Goal: Task Accomplishment & Management: Manage account settings

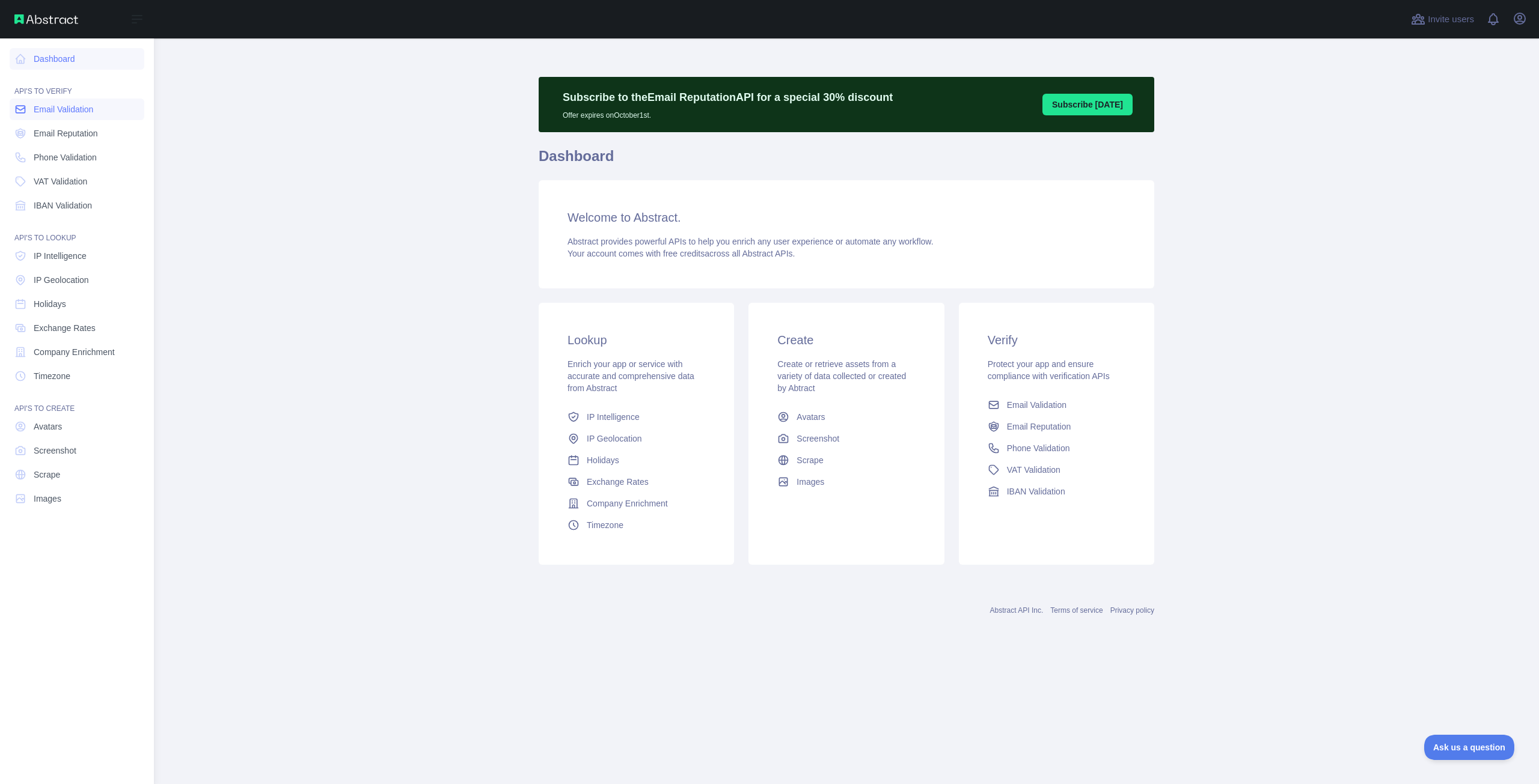
click at [71, 112] on span "Email Validation" at bounding box center [63, 109] width 59 height 12
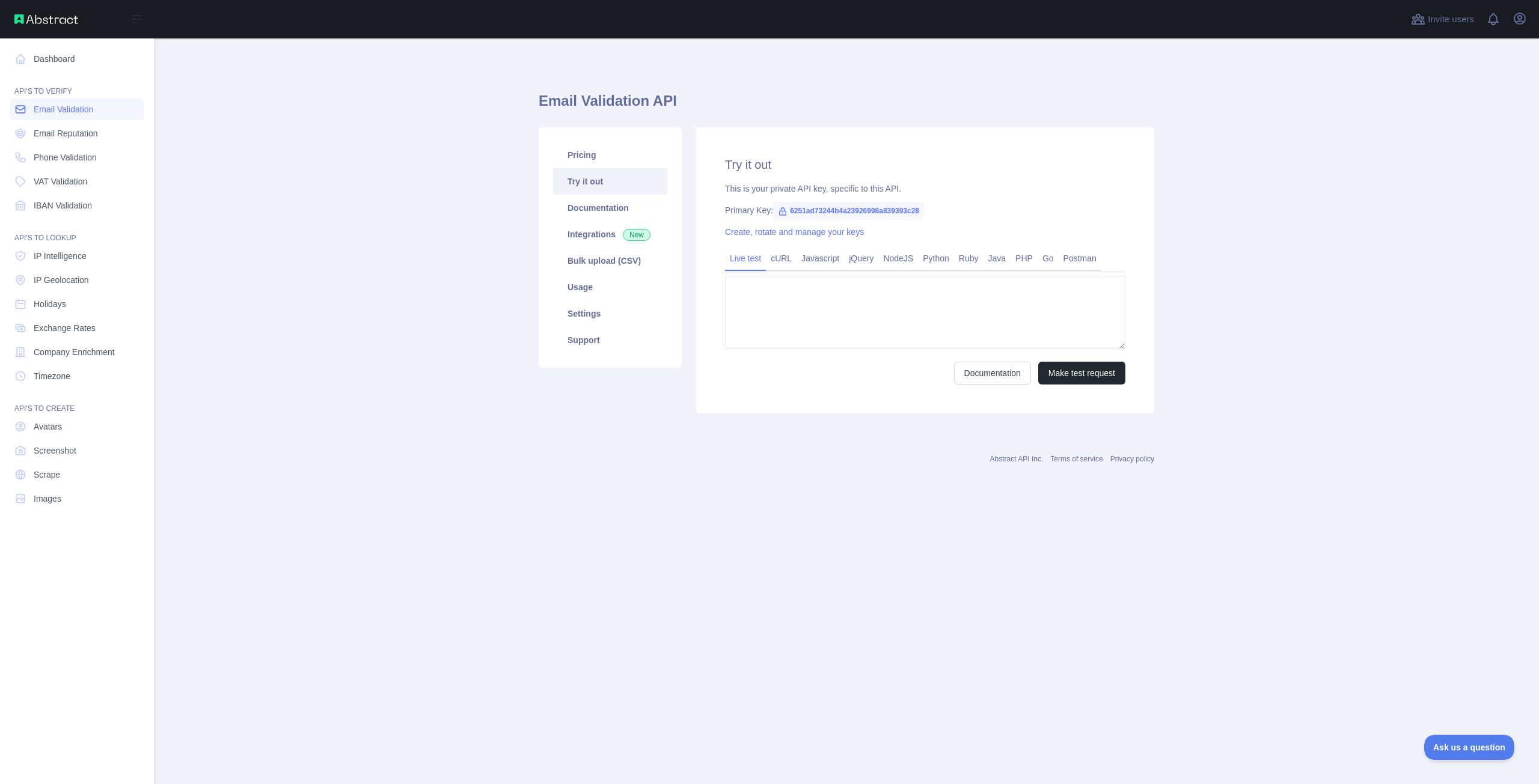
type textarea "**********"
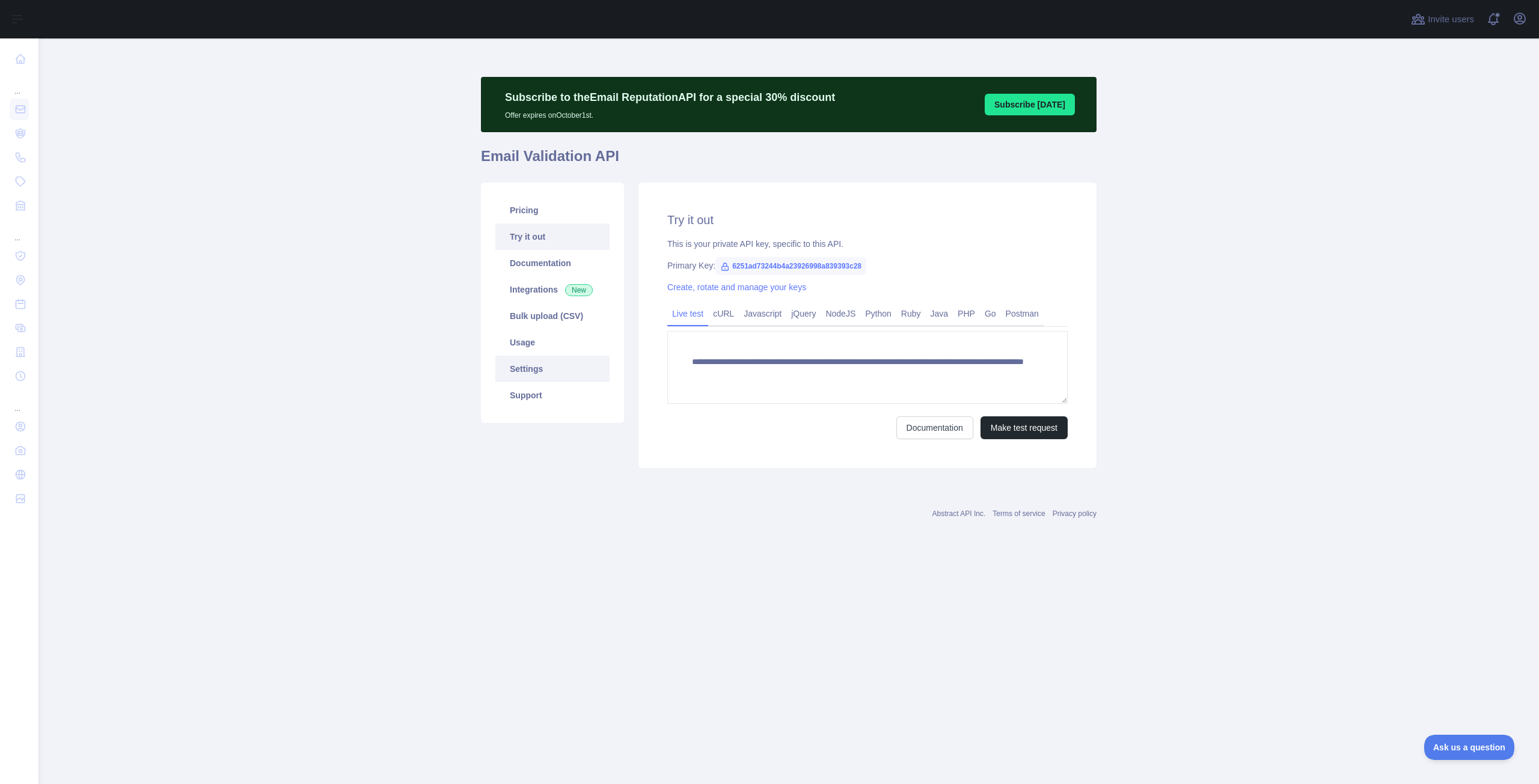
click at [565, 367] on link "Settings" at bounding box center [551, 368] width 114 height 26
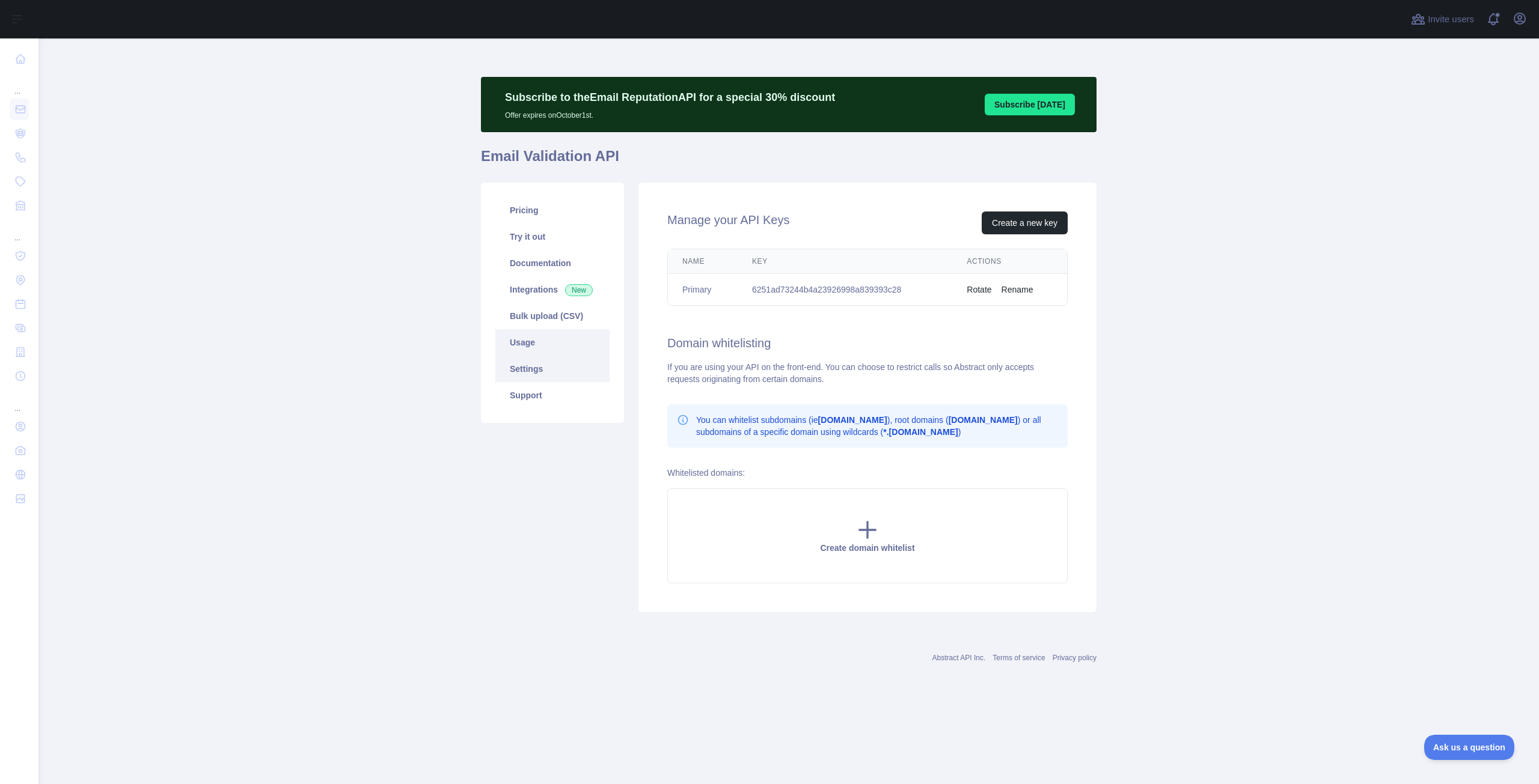
click at [534, 343] on link "Usage" at bounding box center [551, 342] width 114 height 26
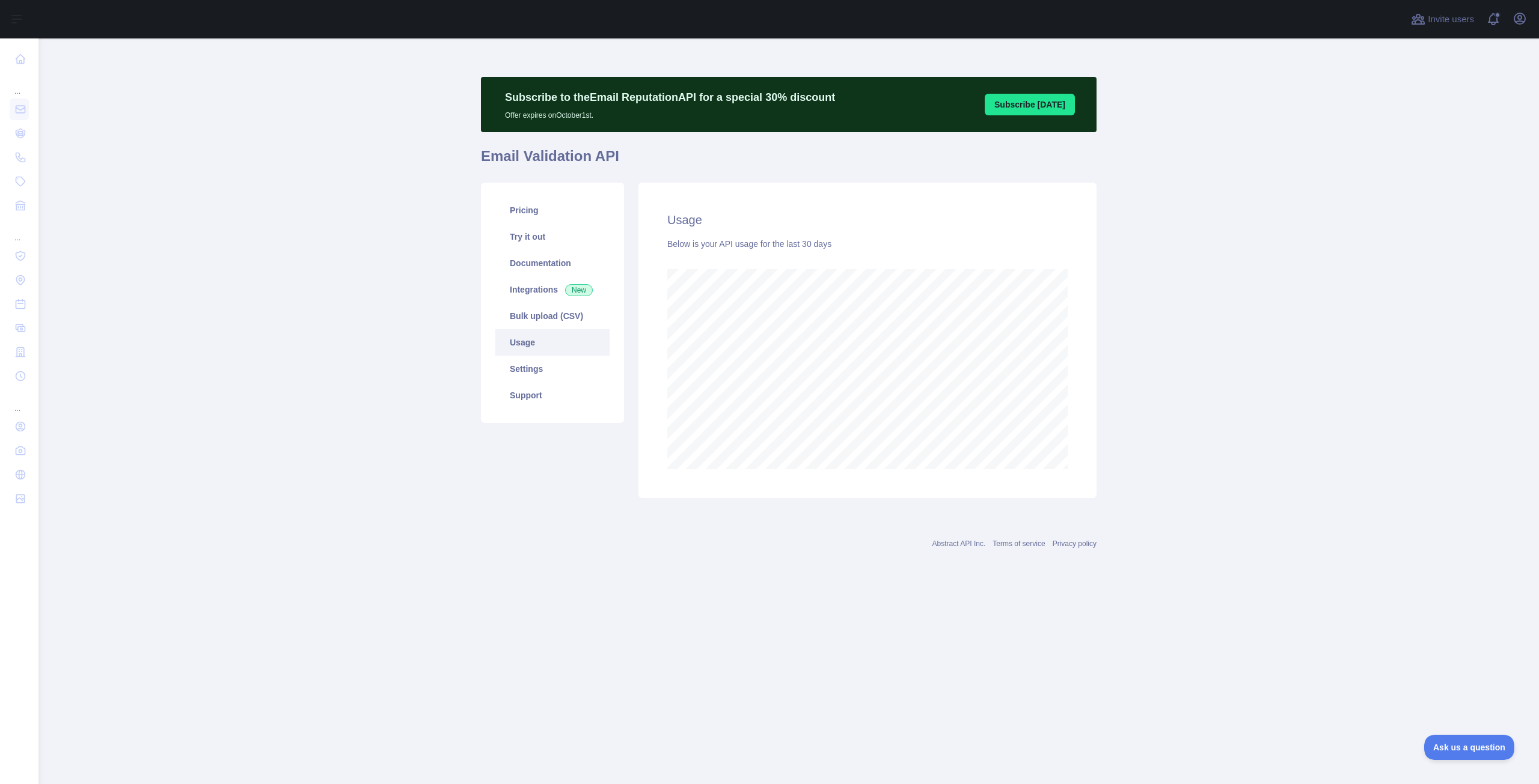
scroll to position [746, 1500]
click at [536, 369] on link "Settings" at bounding box center [551, 368] width 114 height 26
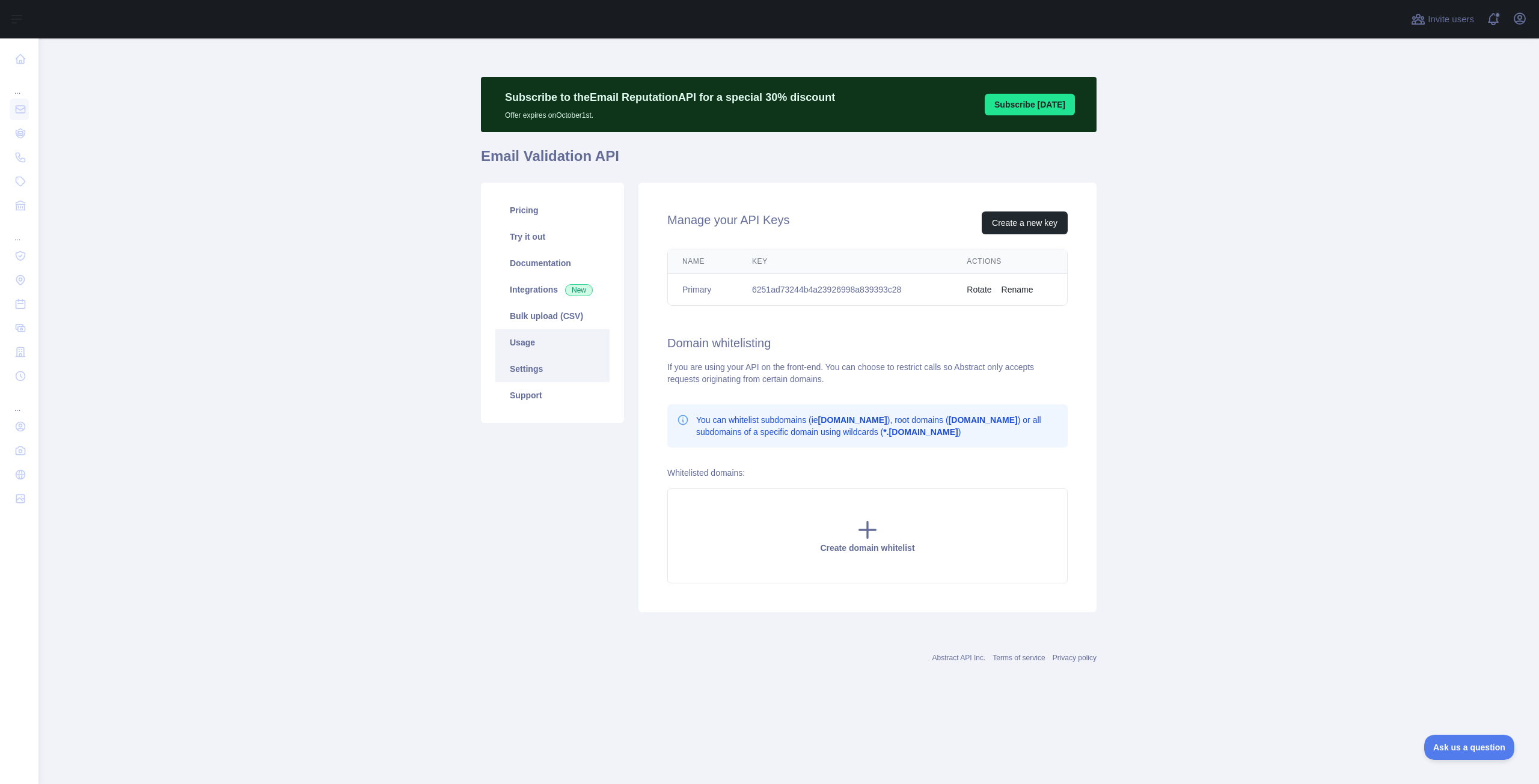
click at [534, 336] on link "Usage" at bounding box center [551, 342] width 114 height 26
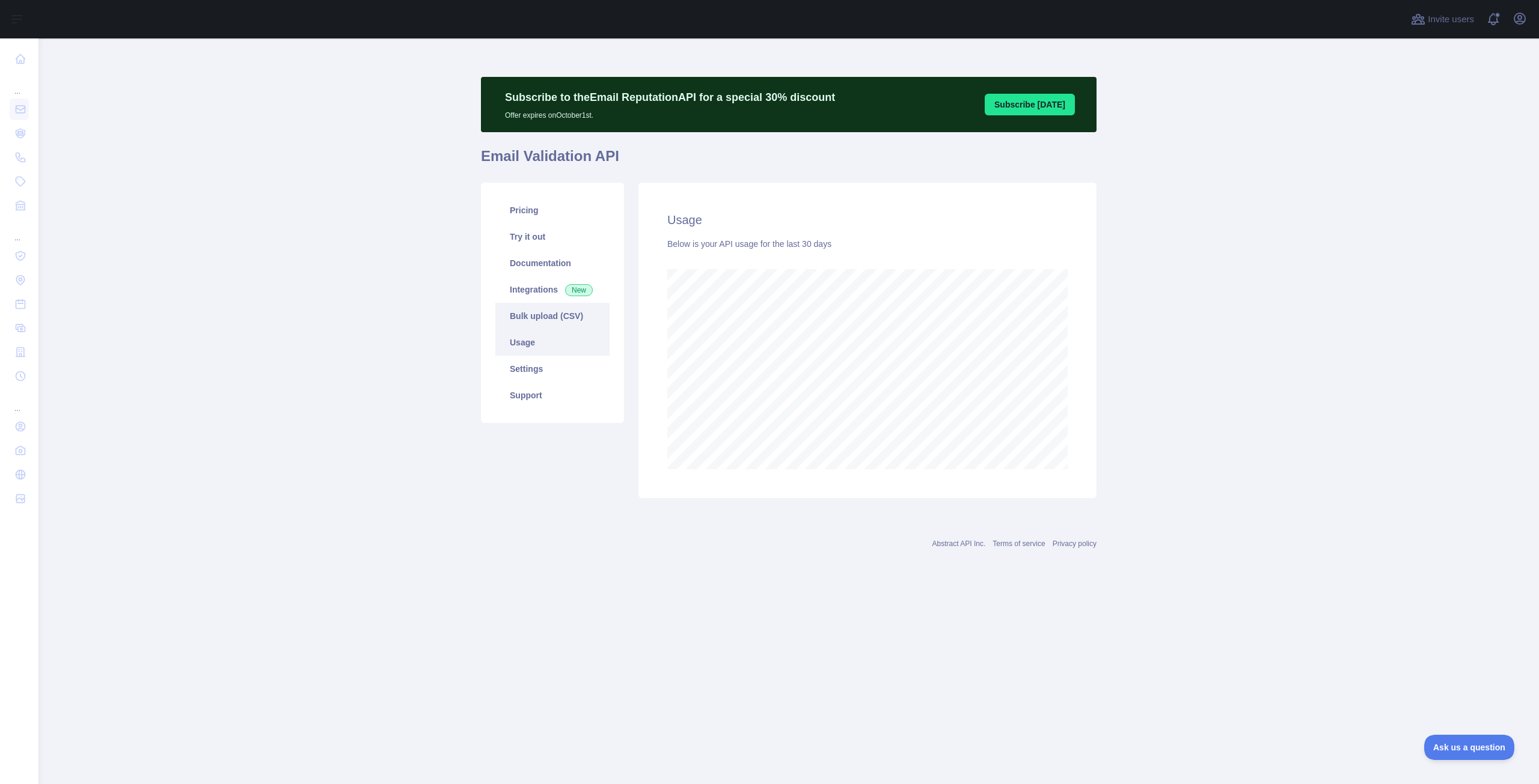
scroll to position [746, 1500]
click at [539, 233] on link "Try it out" at bounding box center [551, 237] width 114 height 26
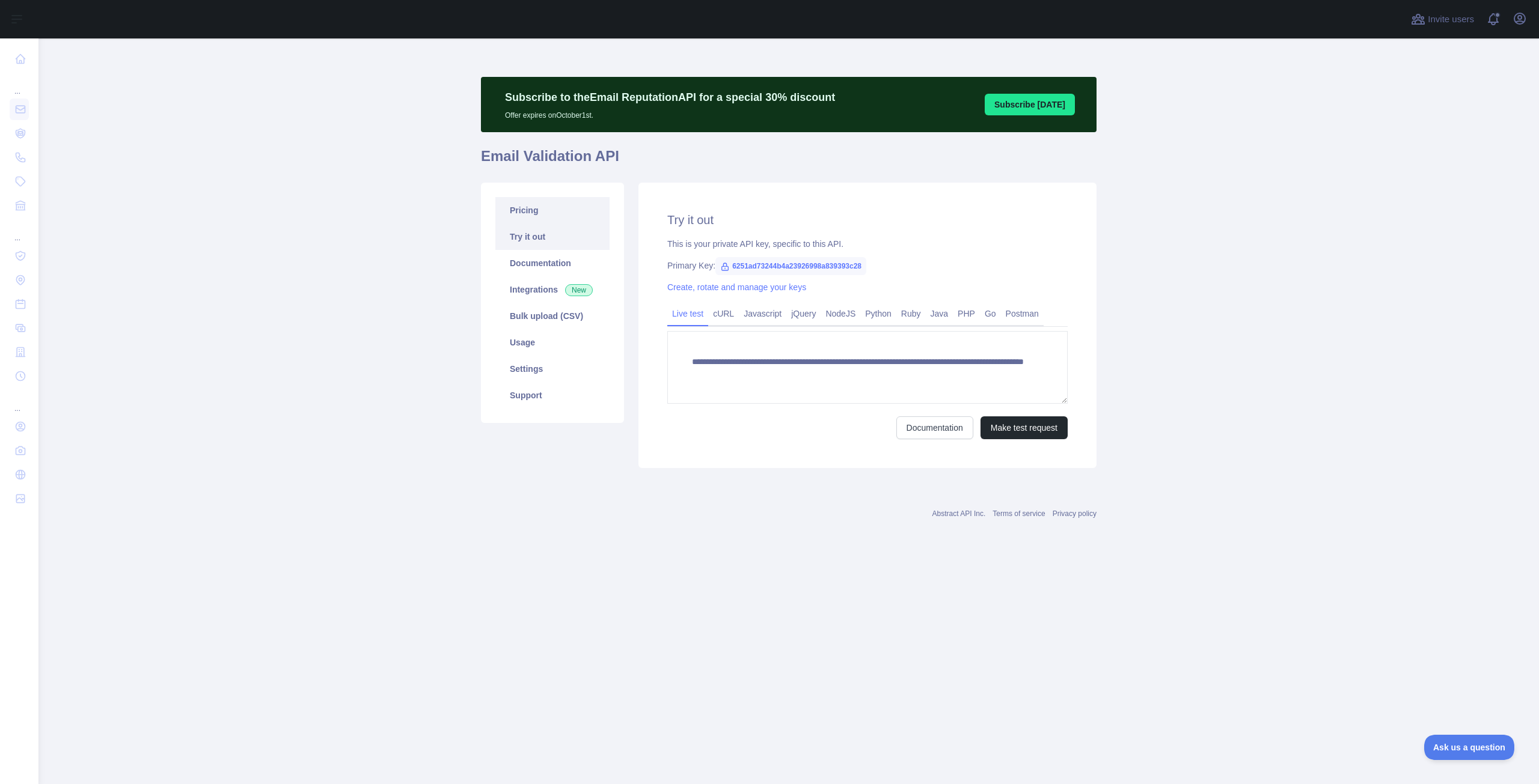
click at [536, 212] on link "Pricing" at bounding box center [551, 209] width 114 height 26
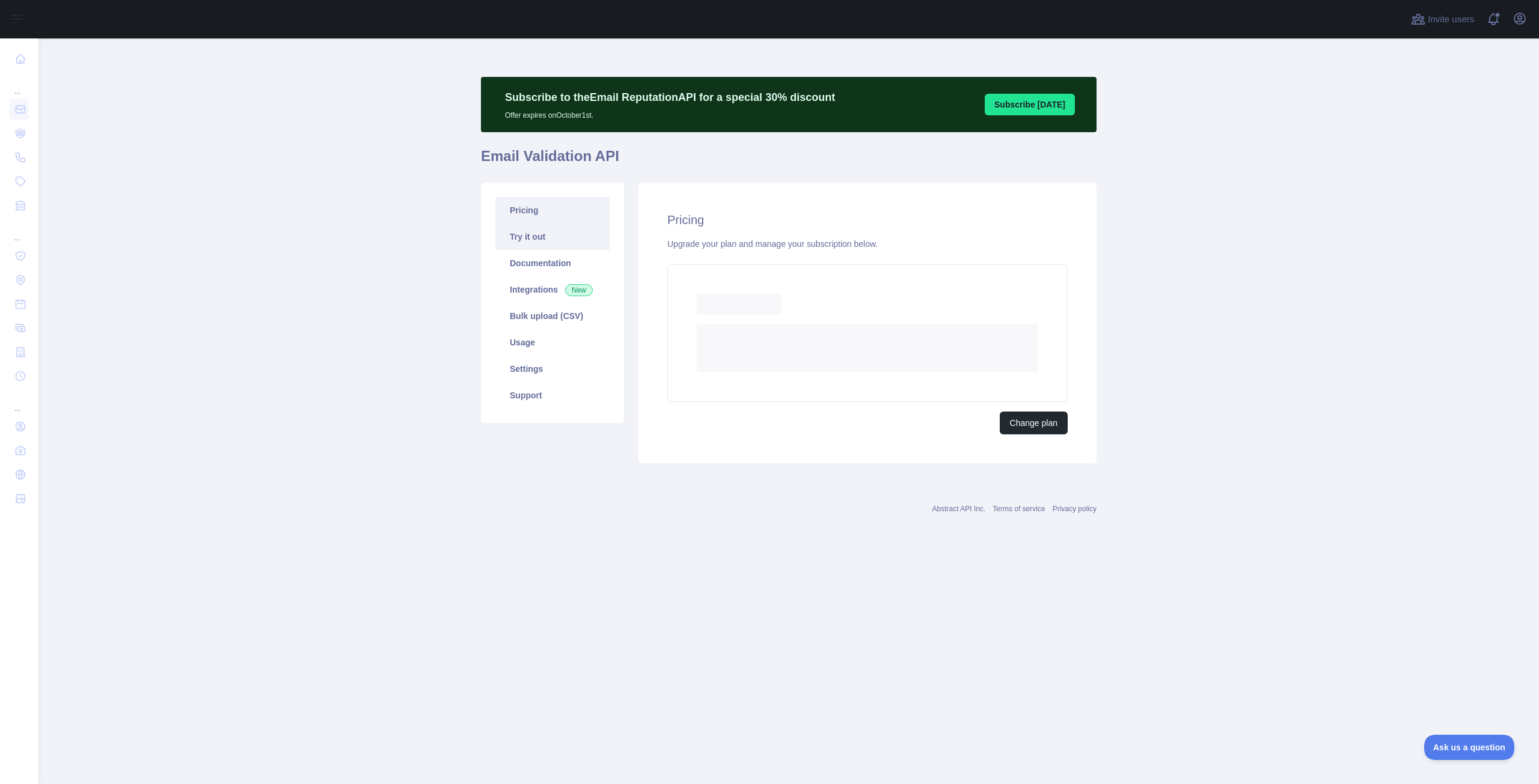
click at [535, 234] on link "Try it out" at bounding box center [551, 237] width 114 height 26
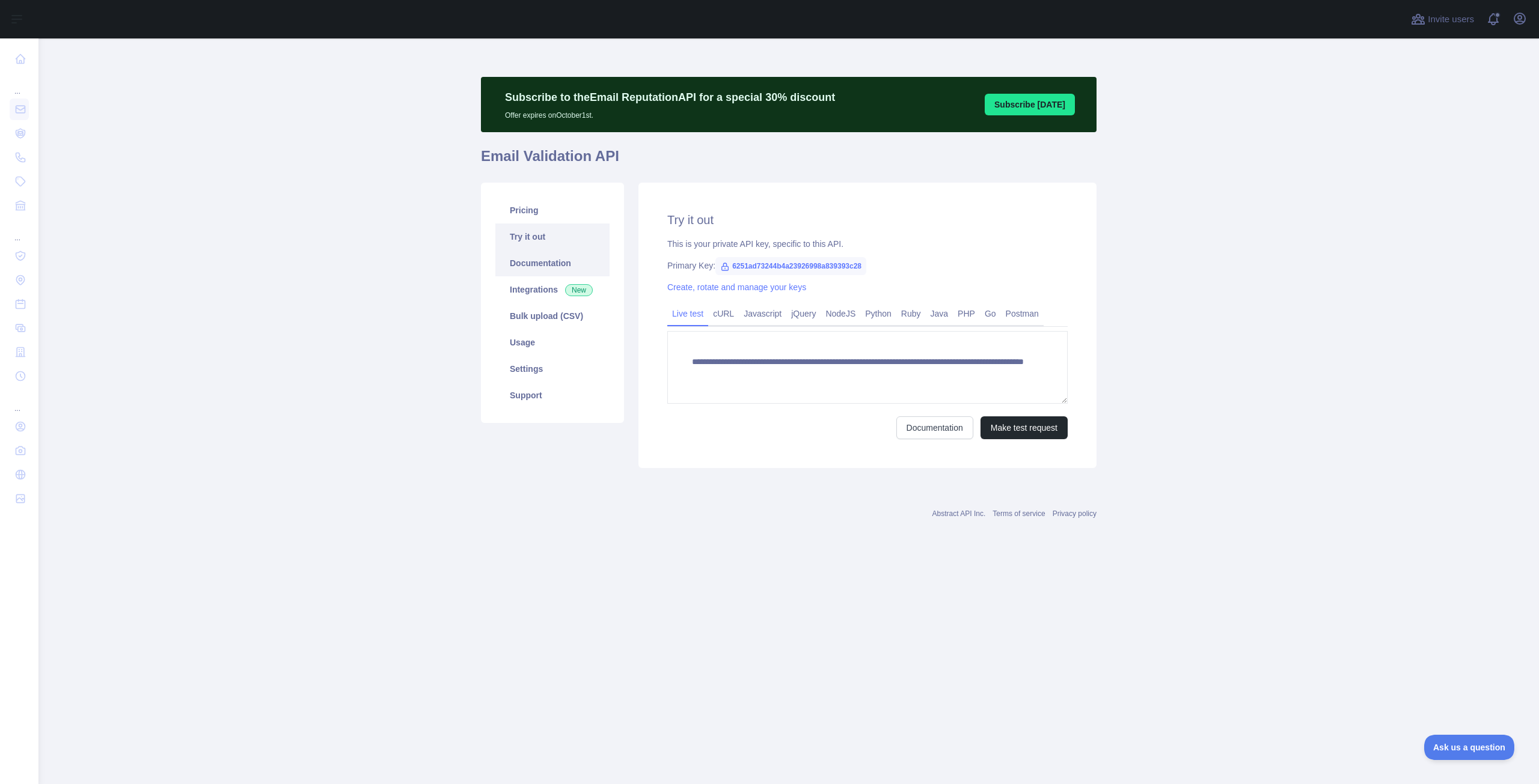
click at [544, 255] on link "Documentation" at bounding box center [551, 263] width 114 height 26
click at [545, 290] on link "Integrations New" at bounding box center [551, 289] width 114 height 26
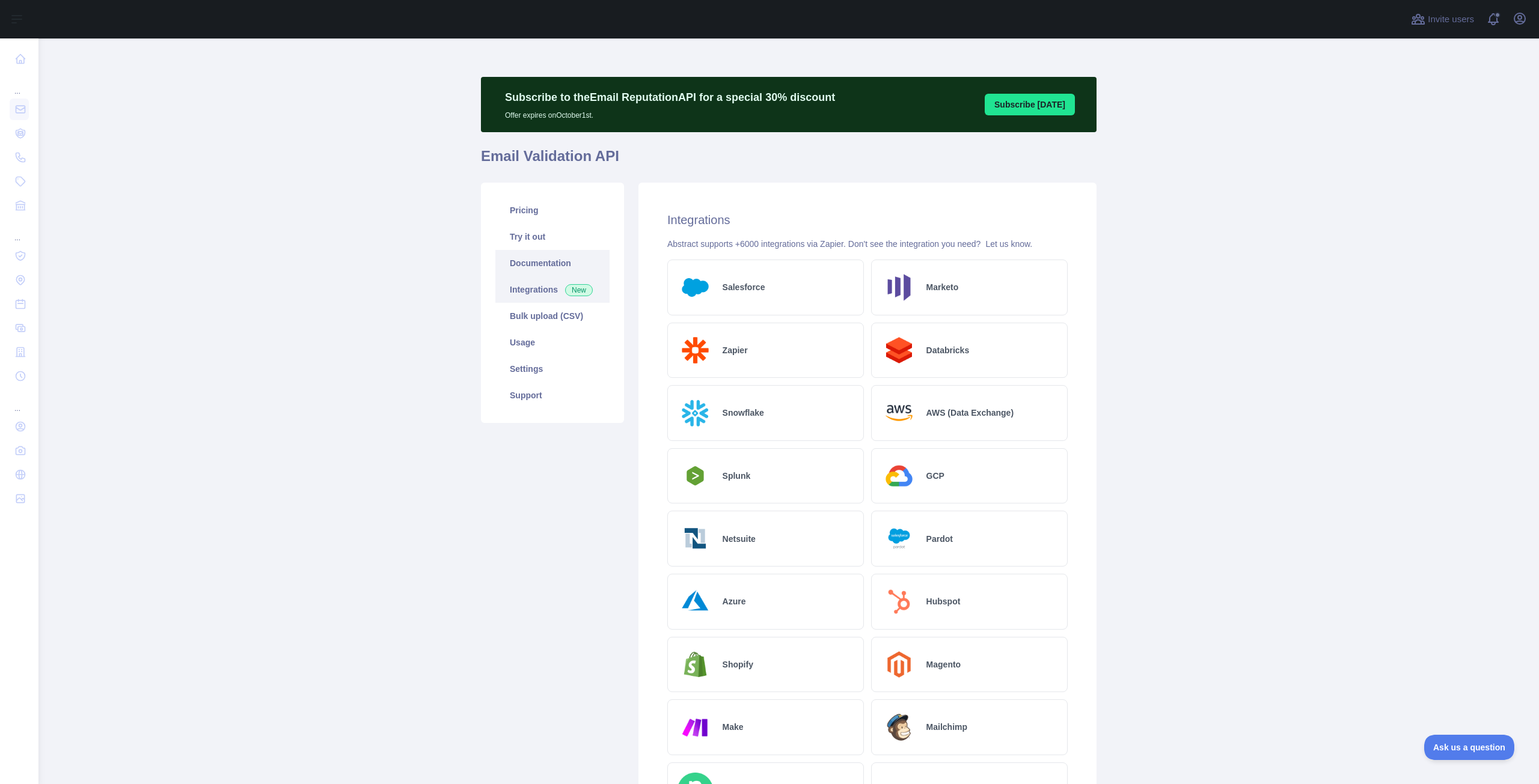
click at [544, 262] on link "Documentation" at bounding box center [551, 263] width 114 height 26
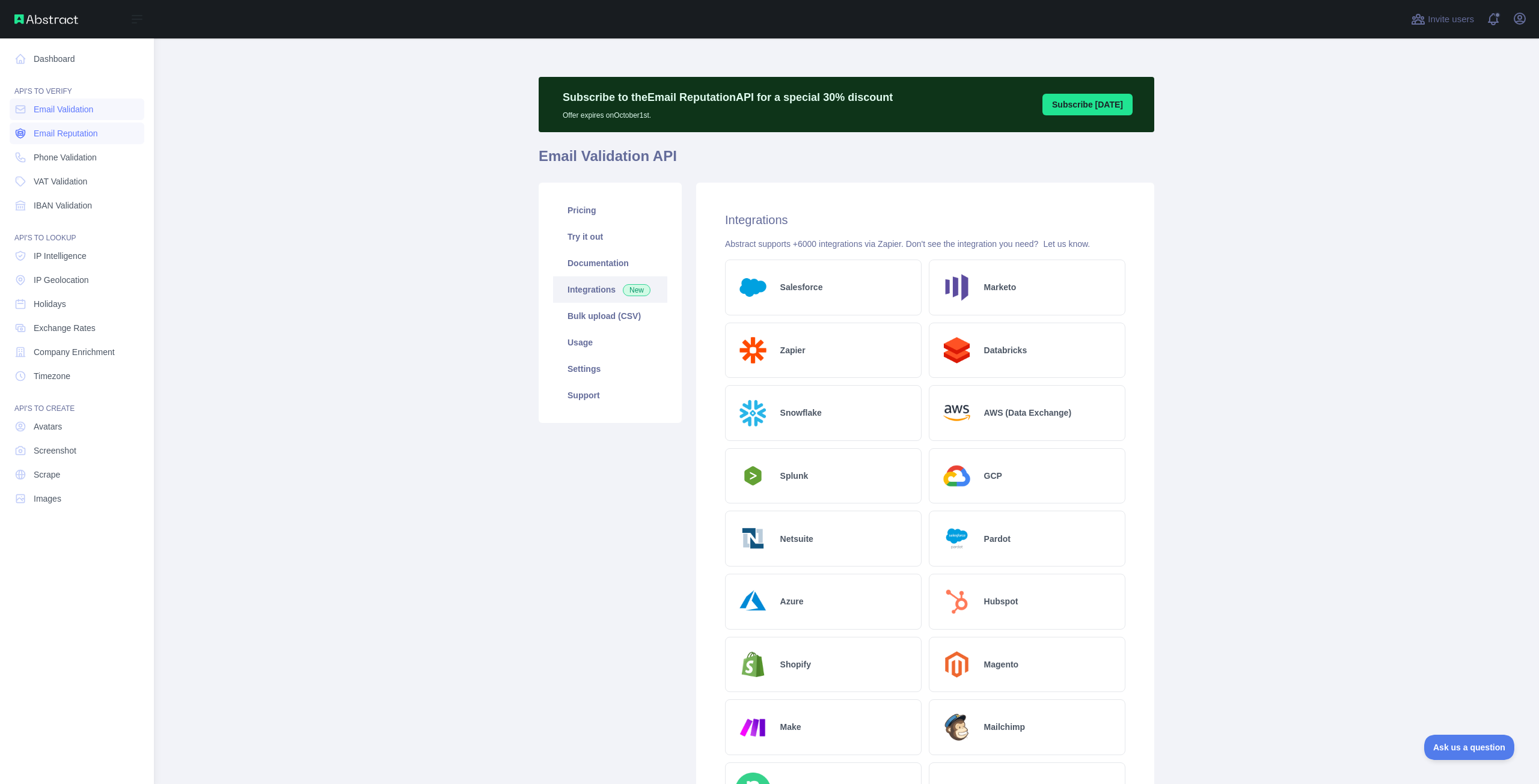
click at [79, 130] on span "Email Reputation" at bounding box center [66, 133] width 64 height 12
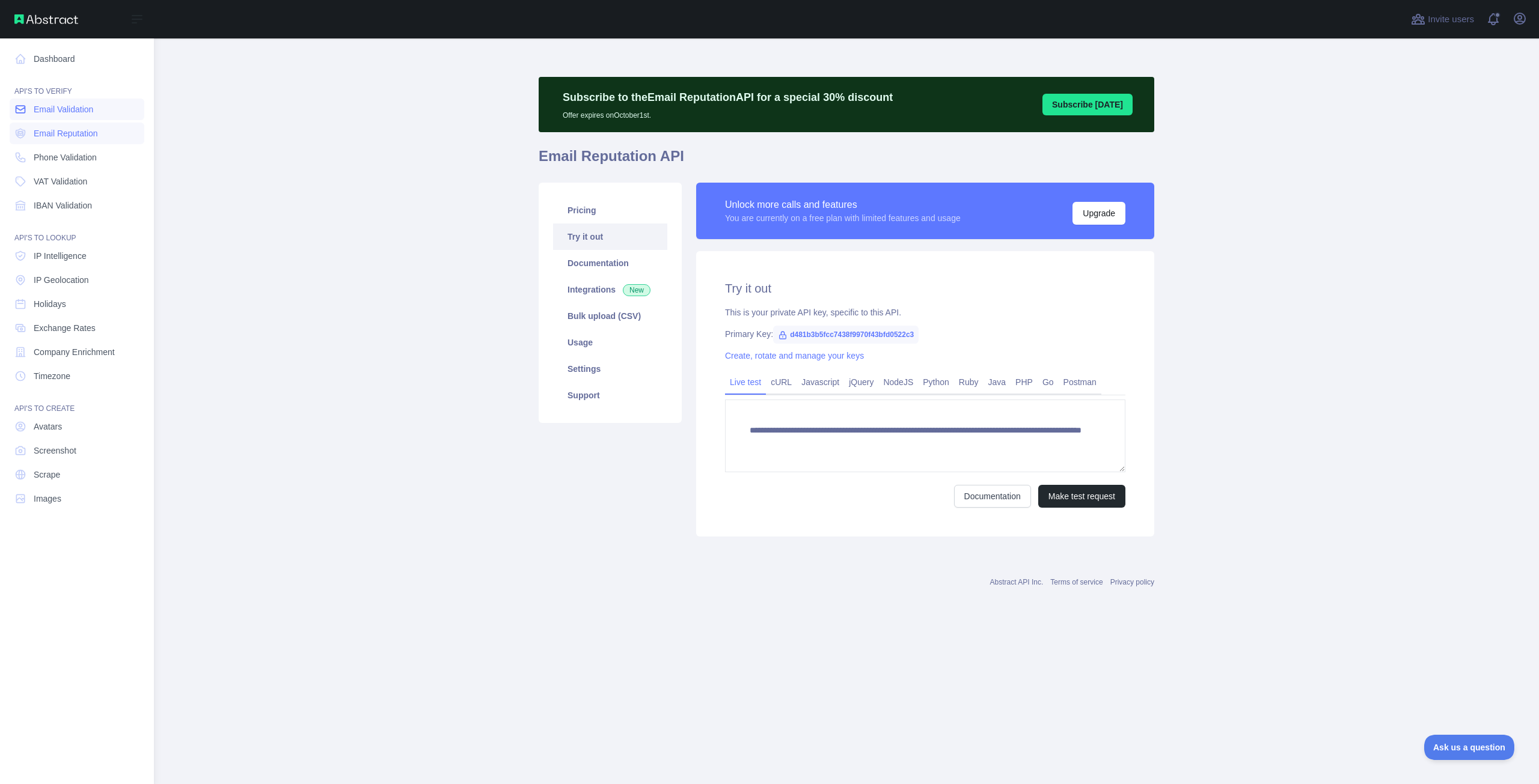
click at [72, 112] on span "Email Validation" at bounding box center [63, 109] width 59 height 12
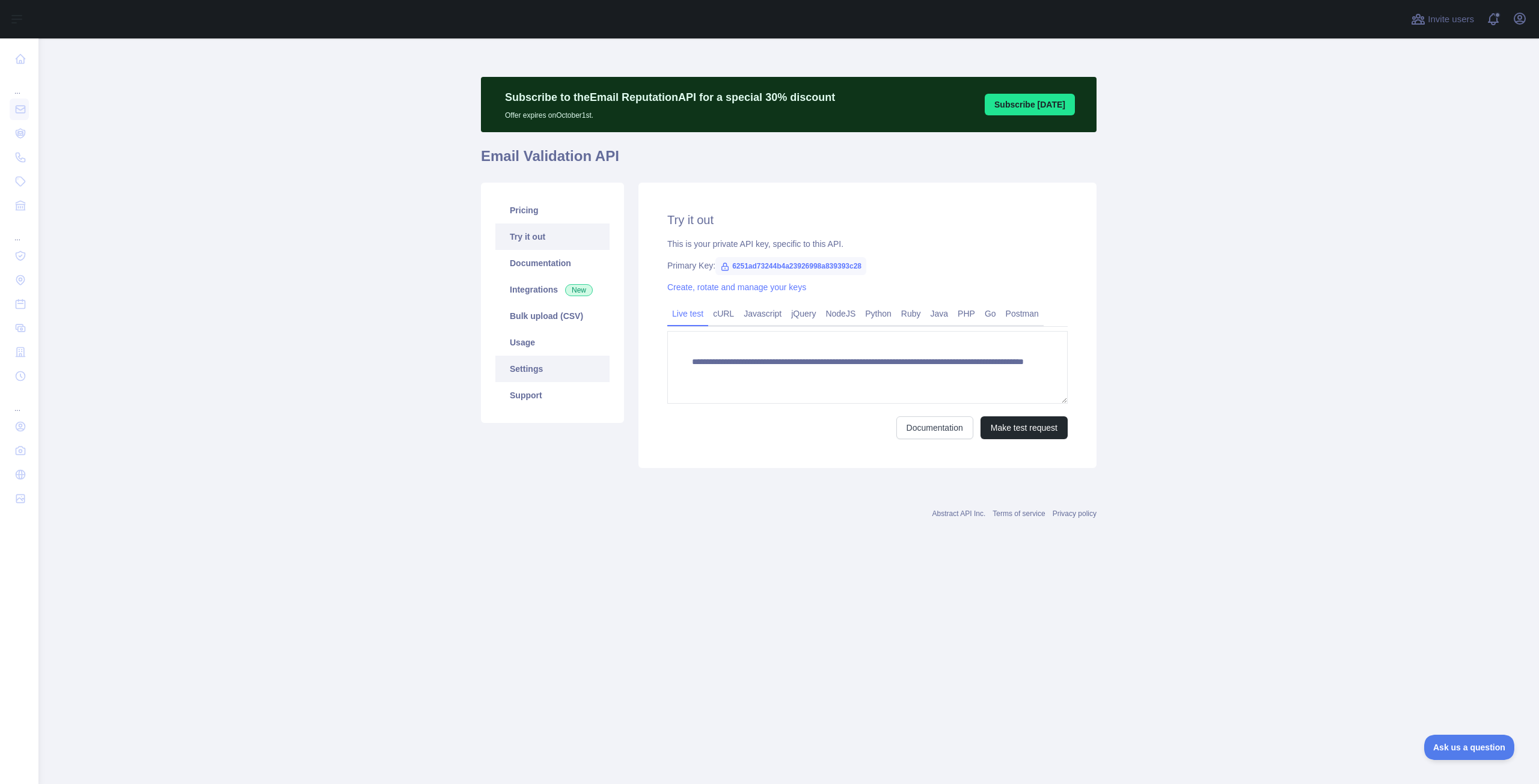
click at [540, 365] on link "Settings" at bounding box center [551, 368] width 114 height 26
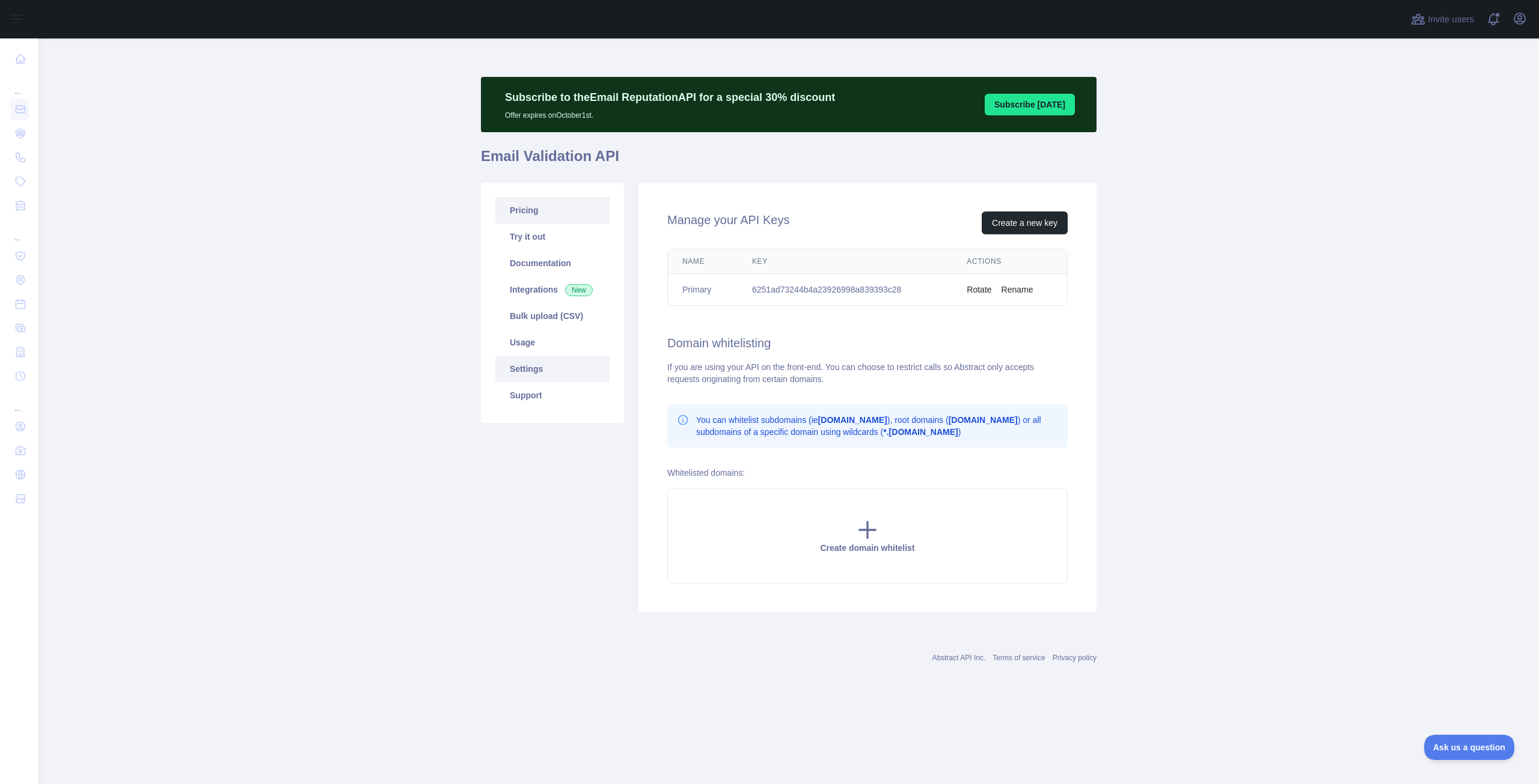
click at [560, 217] on link "Pricing" at bounding box center [551, 209] width 114 height 26
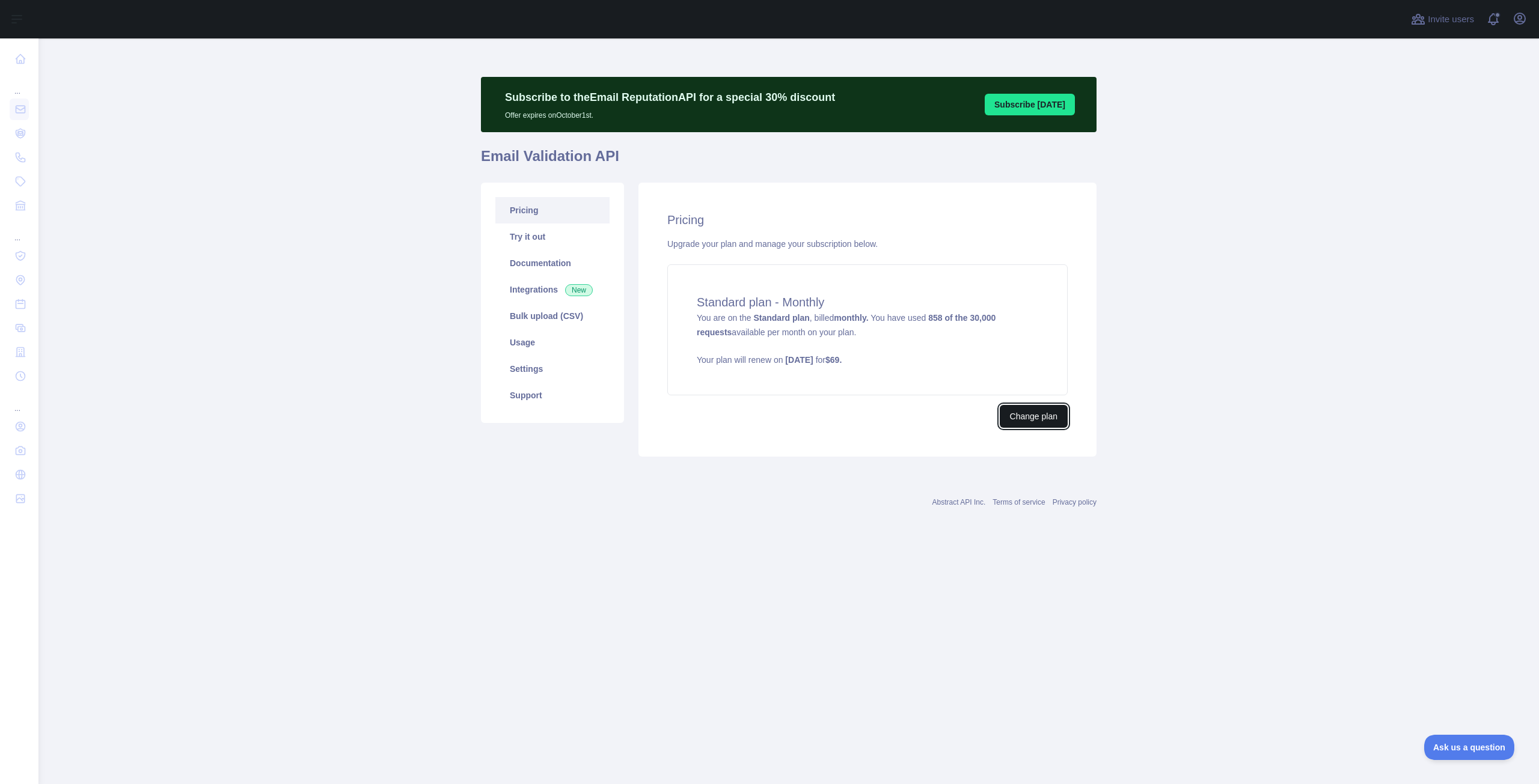
click at [1026, 422] on button "Change plan" at bounding box center [1033, 416] width 68 height 22
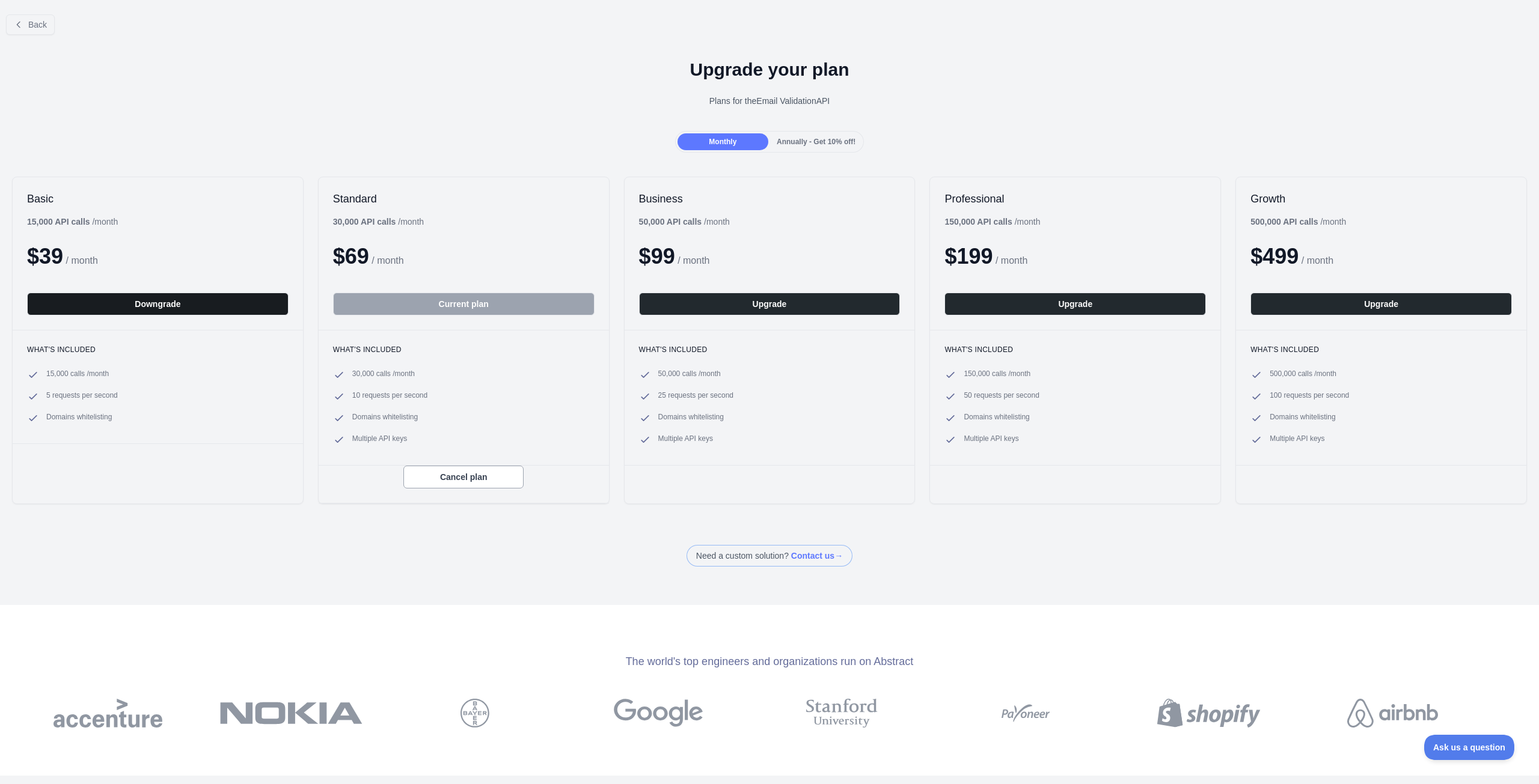
click at [111, 301] on button "Downgrade" at bounding box center [158, 303] width 261 height 22
click at [424, 479] on button "Cancel plan" at bounding box center [463, 476] width 120 height 22
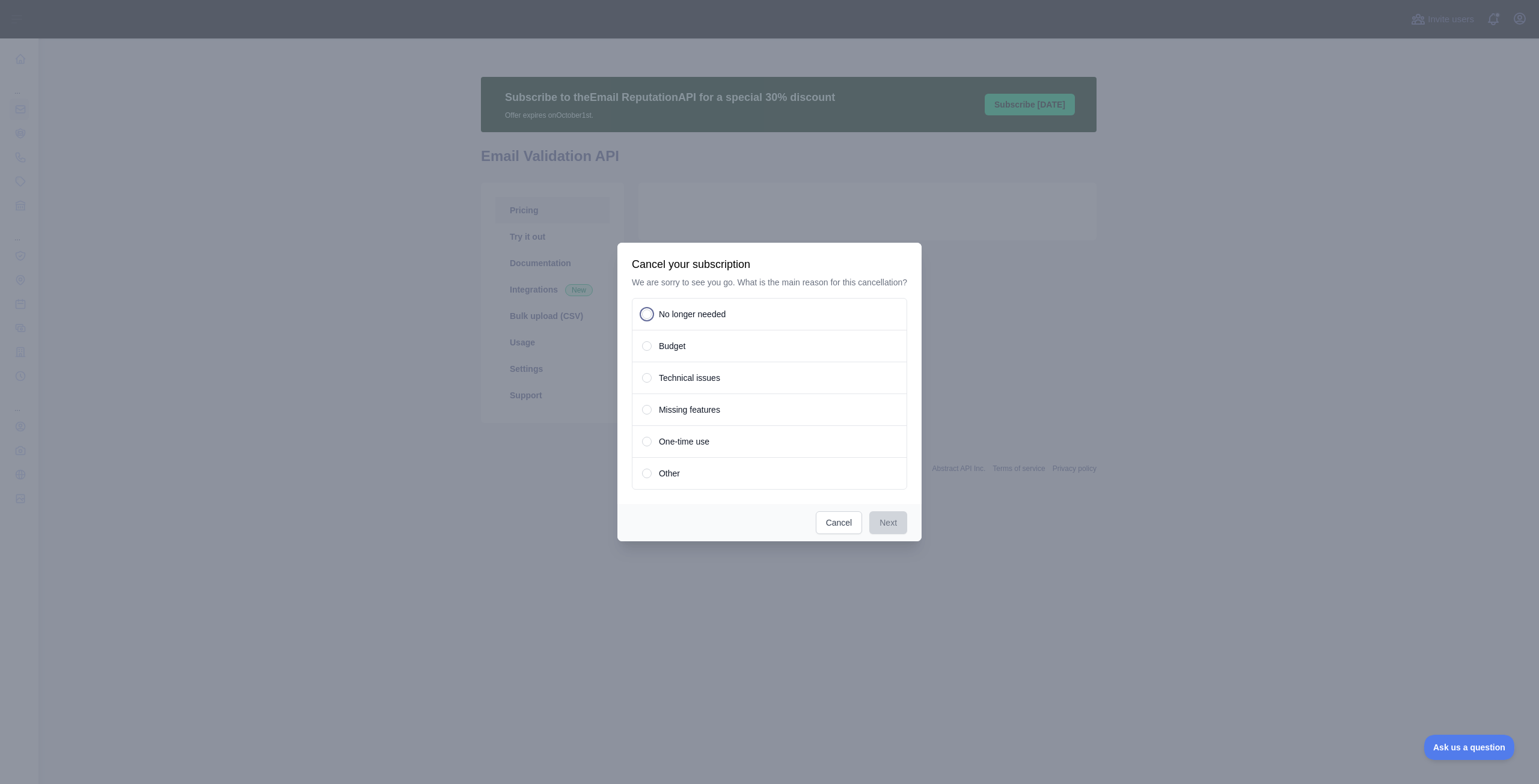
click at [683, 475] on div "Other" at bounding box center [769, 473] width 276 height 32
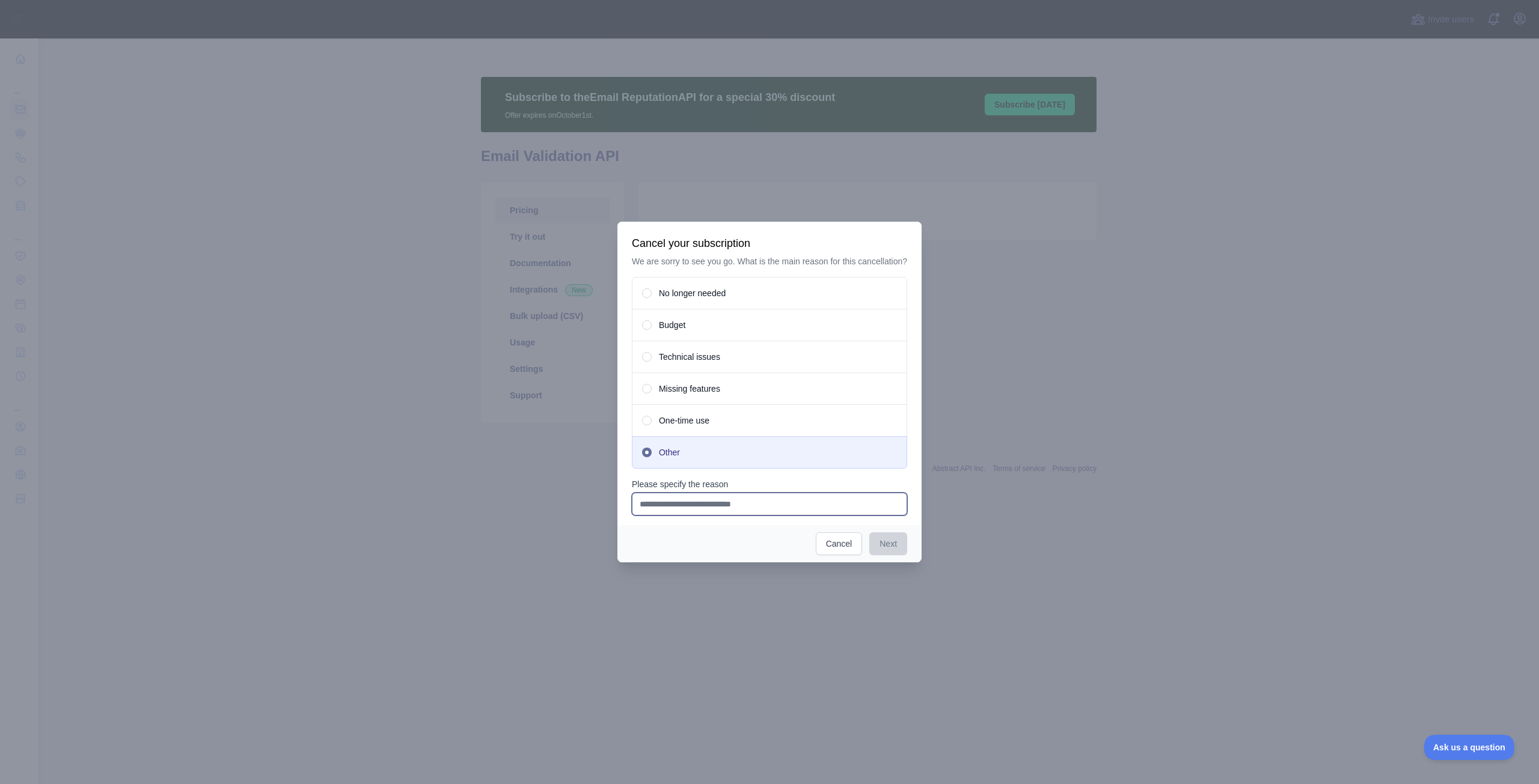
click at [719, 501] on input "Please specify the reason" at bounding box center [769, 504] width 276 height 22
click at [722, 415] on div "One-time use" at bounding box center [769, 420] width 276 height 32
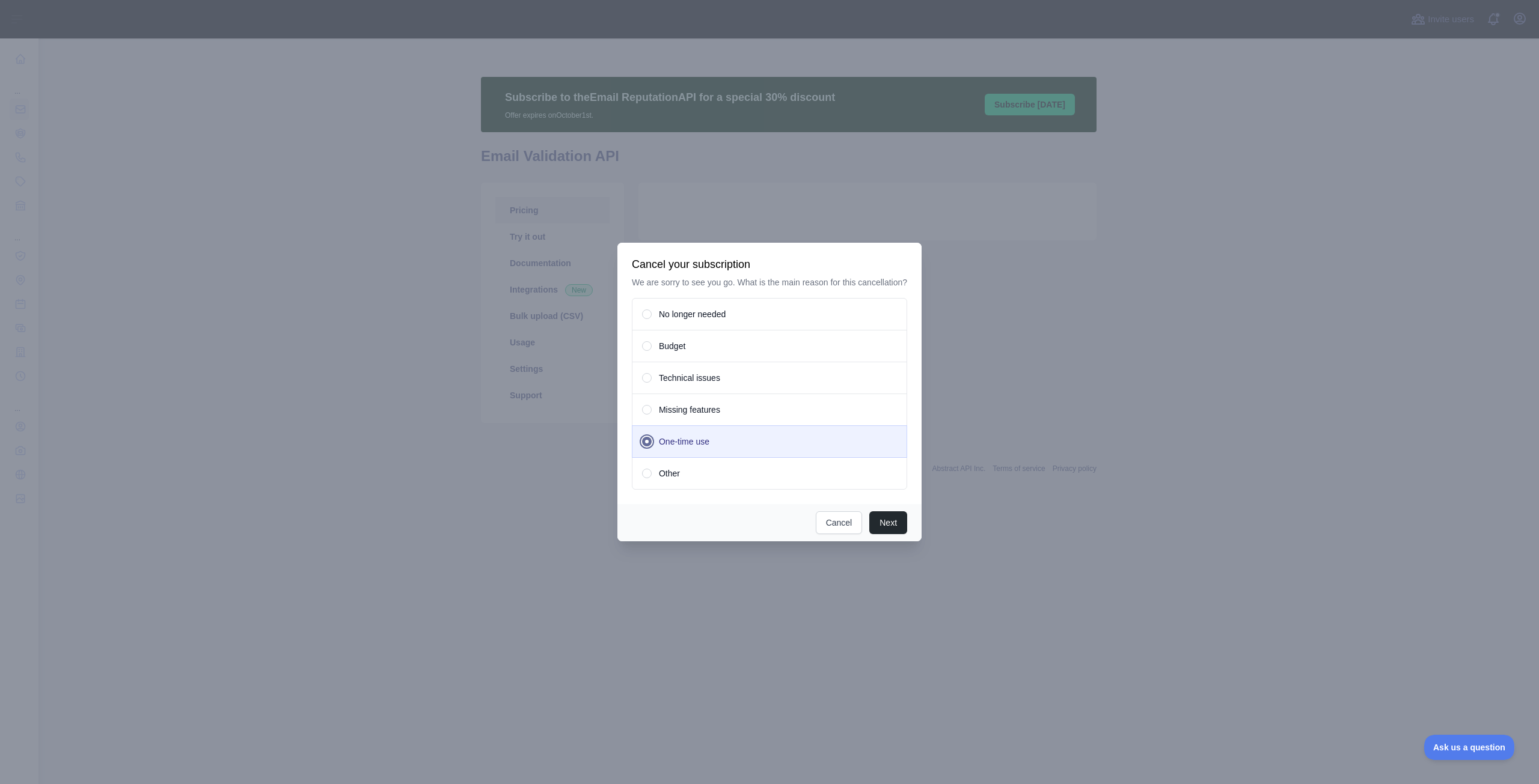
click at [712, 390] on div "Technical issues" at bounding box center [769, 377] width 276 height 32
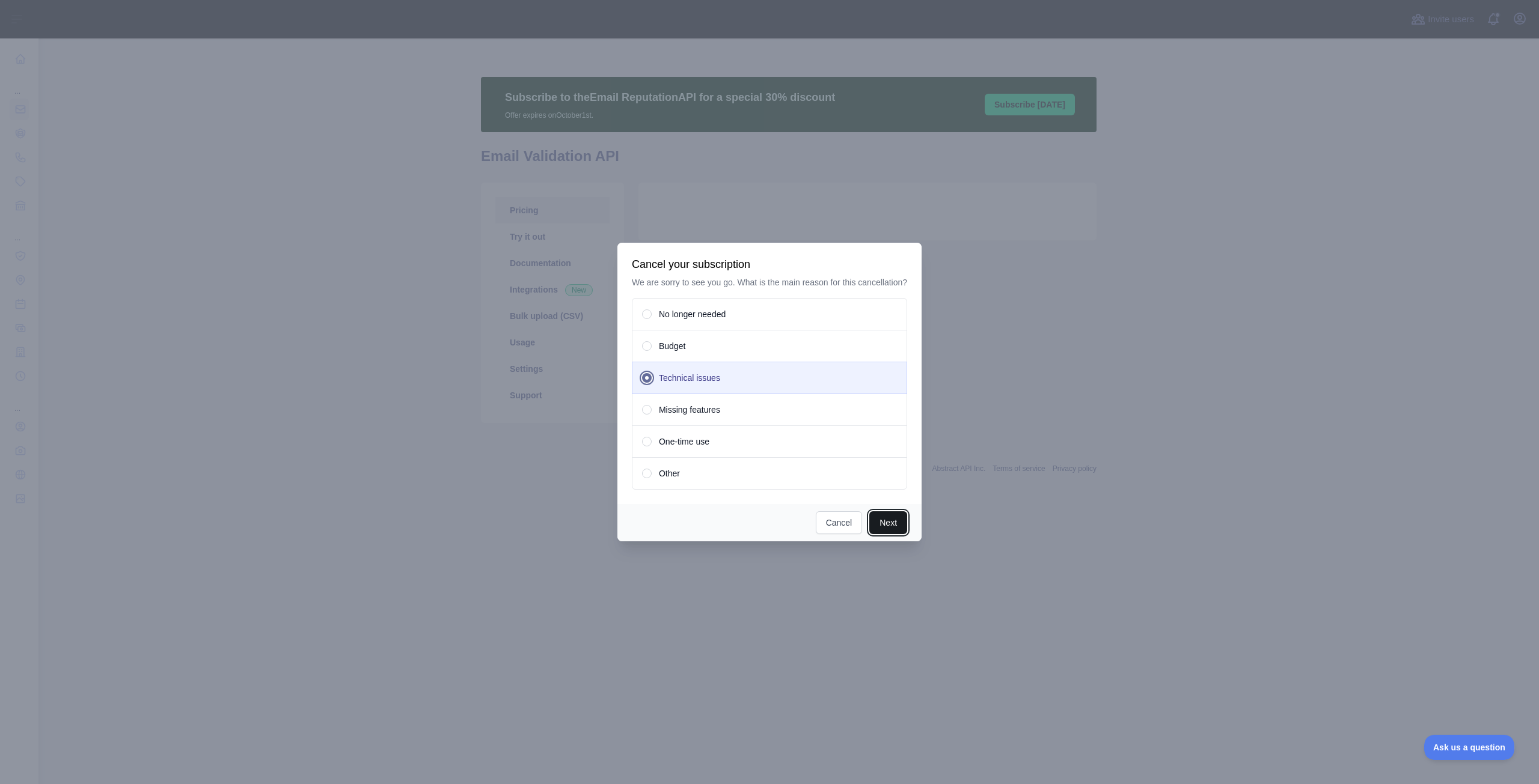
click at [872, 523] on button "Next" at bounding box center [887, 522] width 38 height 22
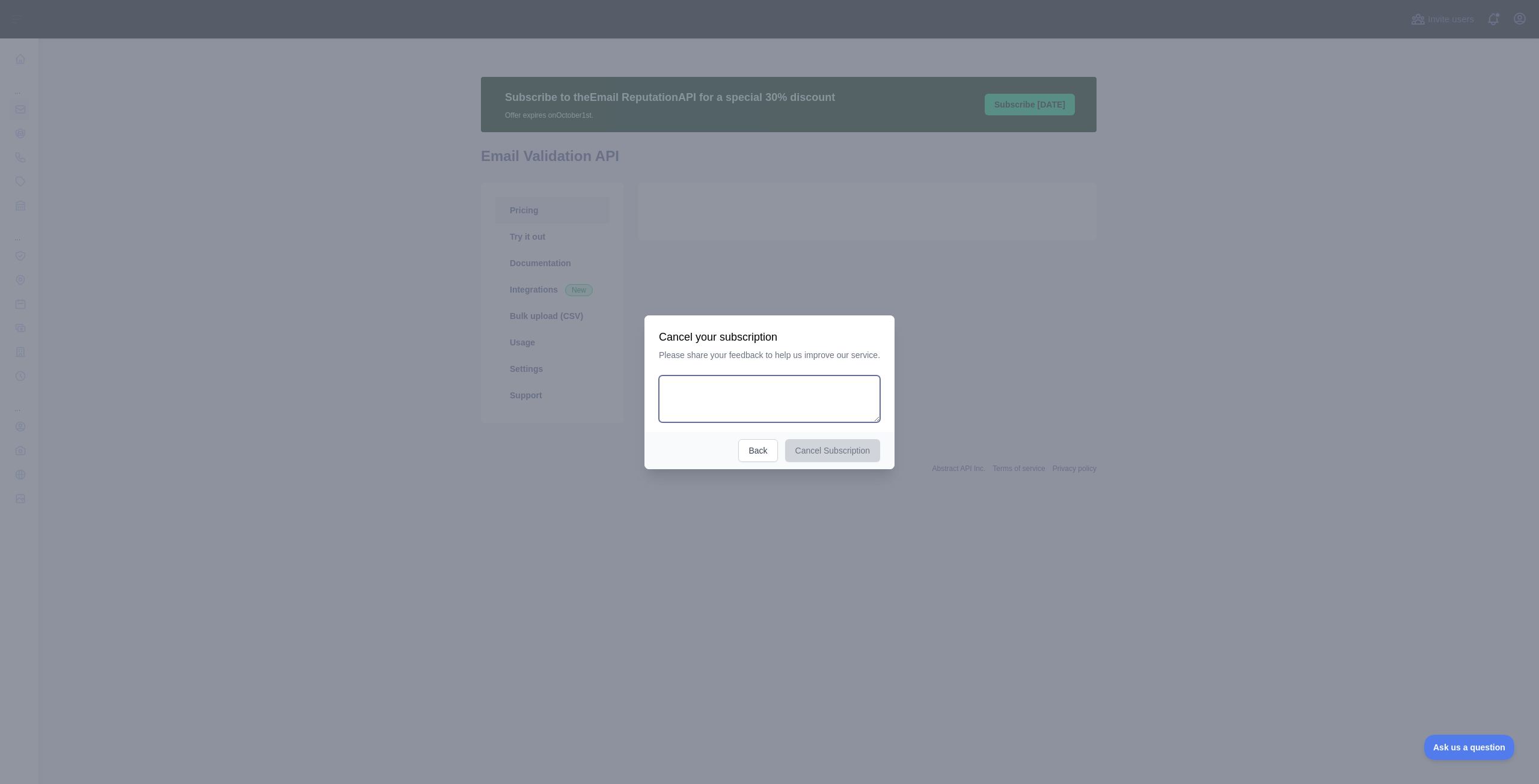
click at [774, 392] on textarea at bounding box center [769, 399] width 221 height 47
type textarea "********"
click at [841, 451] on button "Cancel Subscription" at bounding box center [833, 449] width 95 height 22
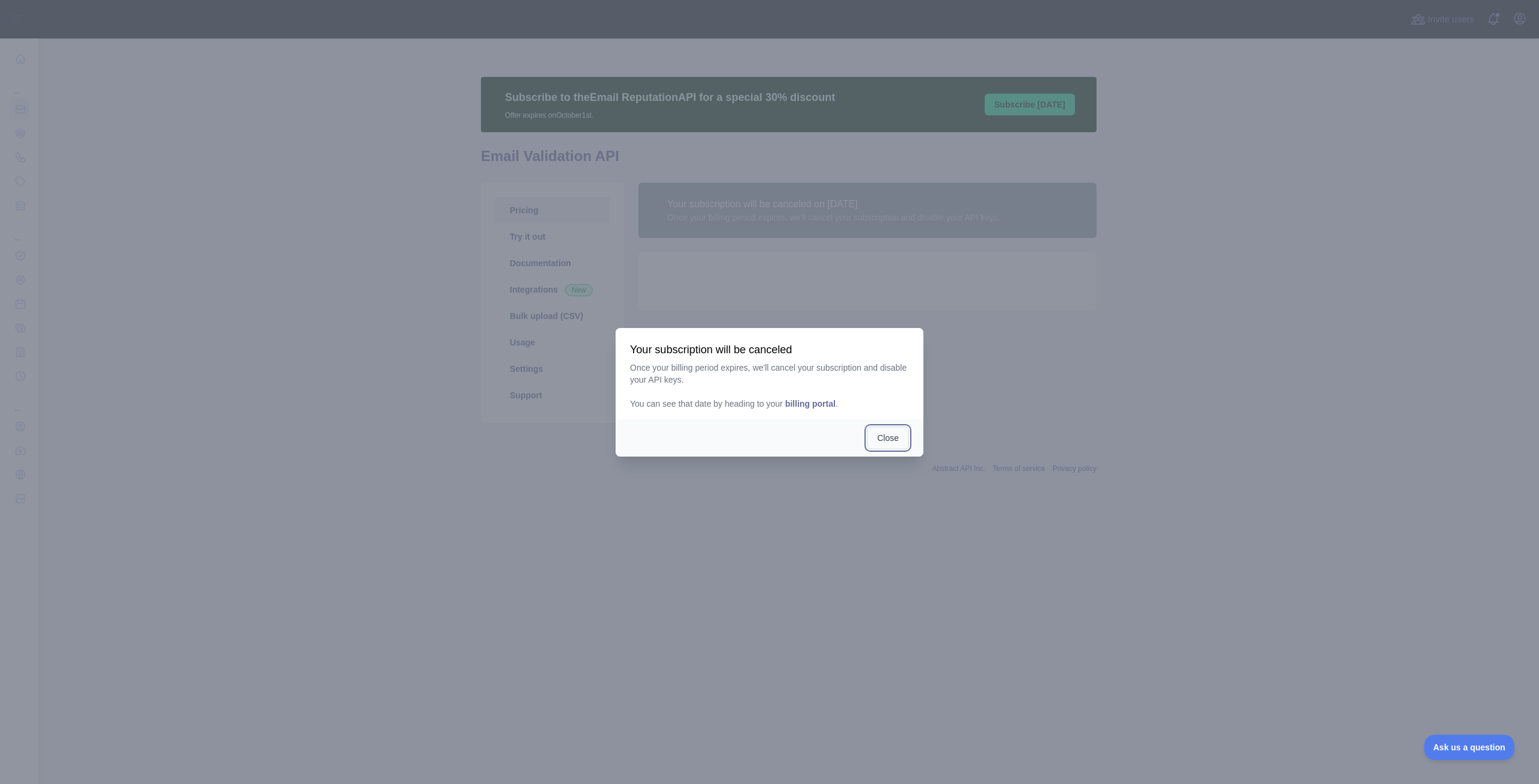
click at [896, 435] on button "Close" at bounding box center [887, 437] width 42 height 22
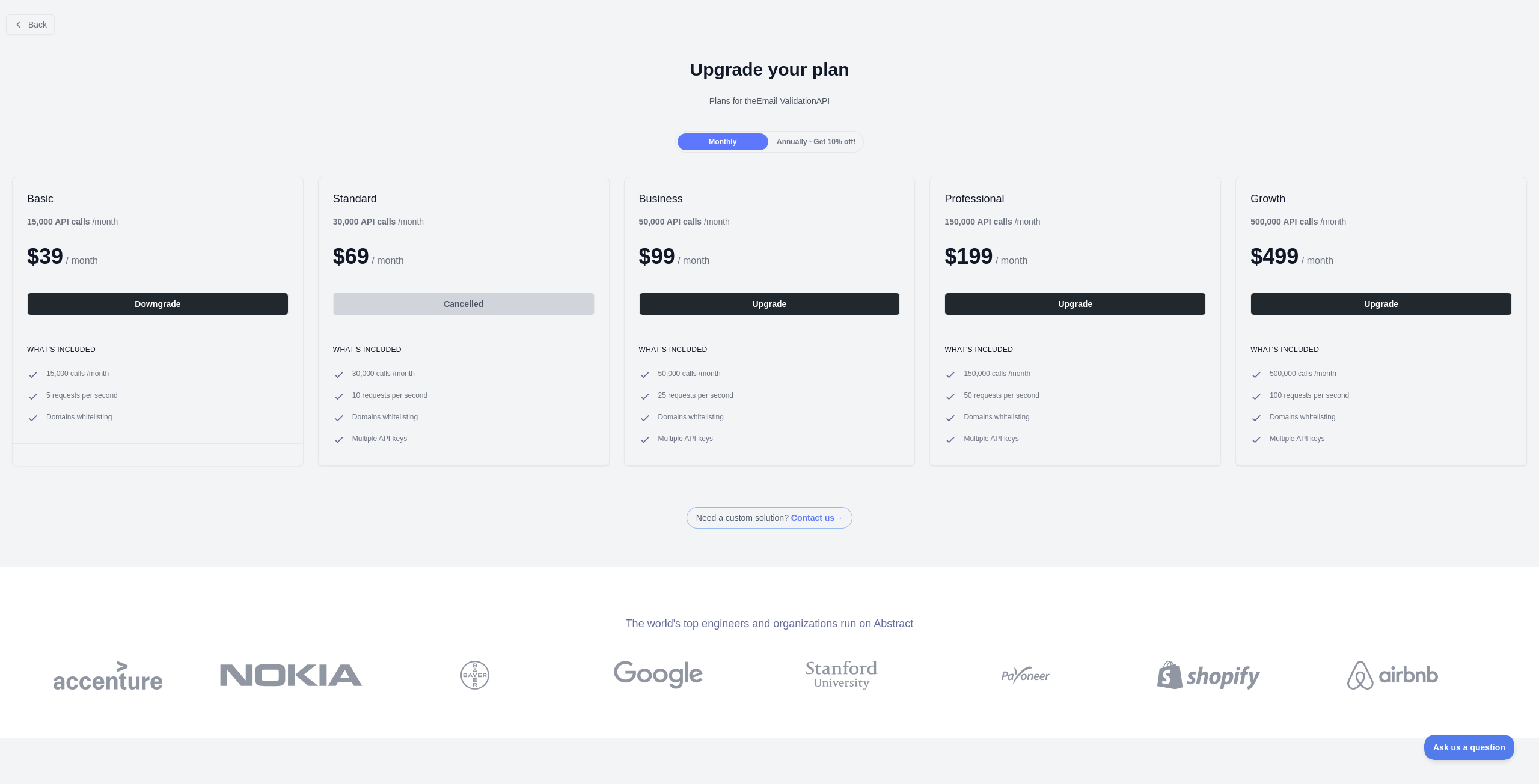
click at [807, 134] on div "Annually - Get 10% off!" at bounding box center [815, 141] width 91 height 17
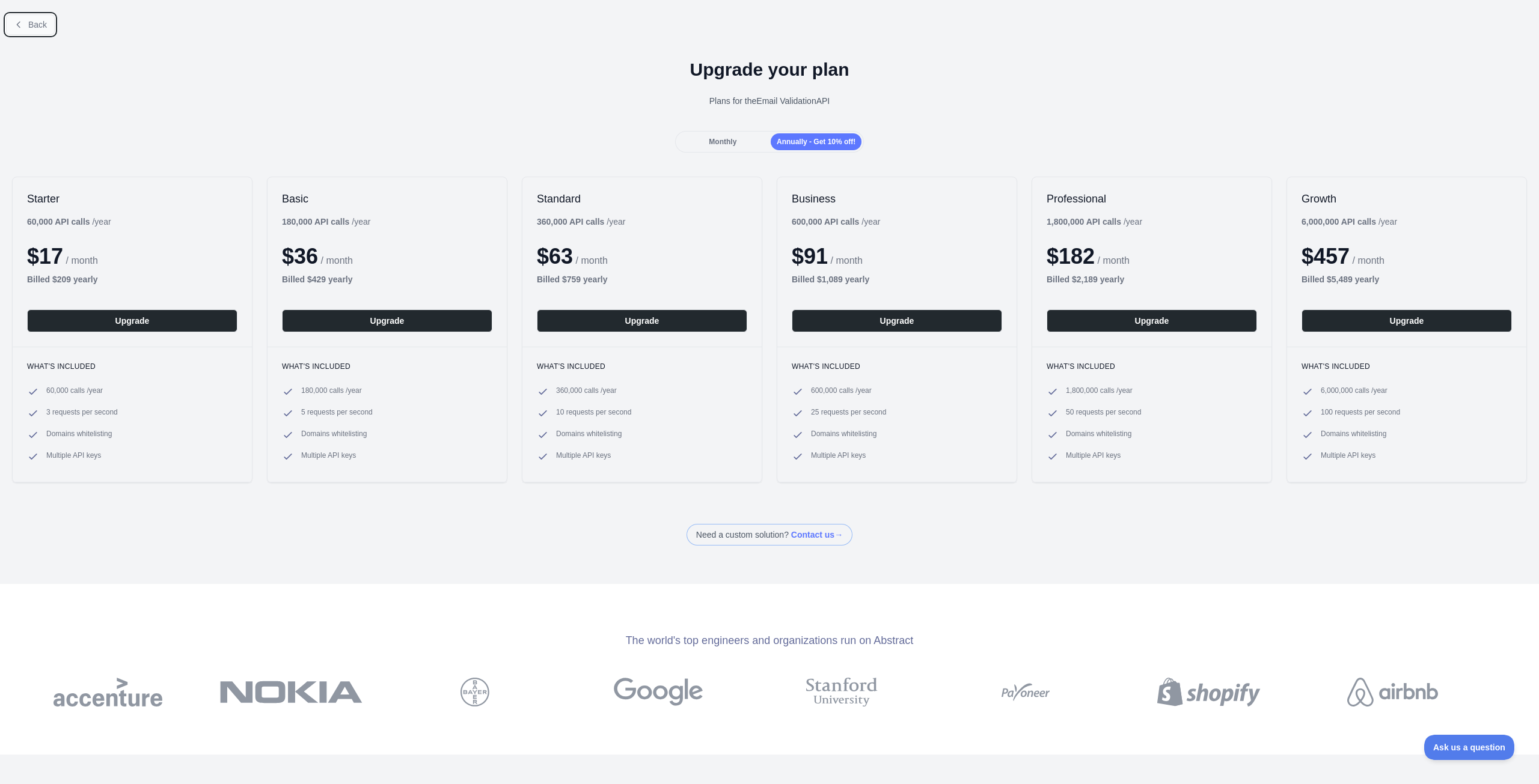
click at [26, 27] on button "Back" at bounding box center [30, 24] width 49 height 20
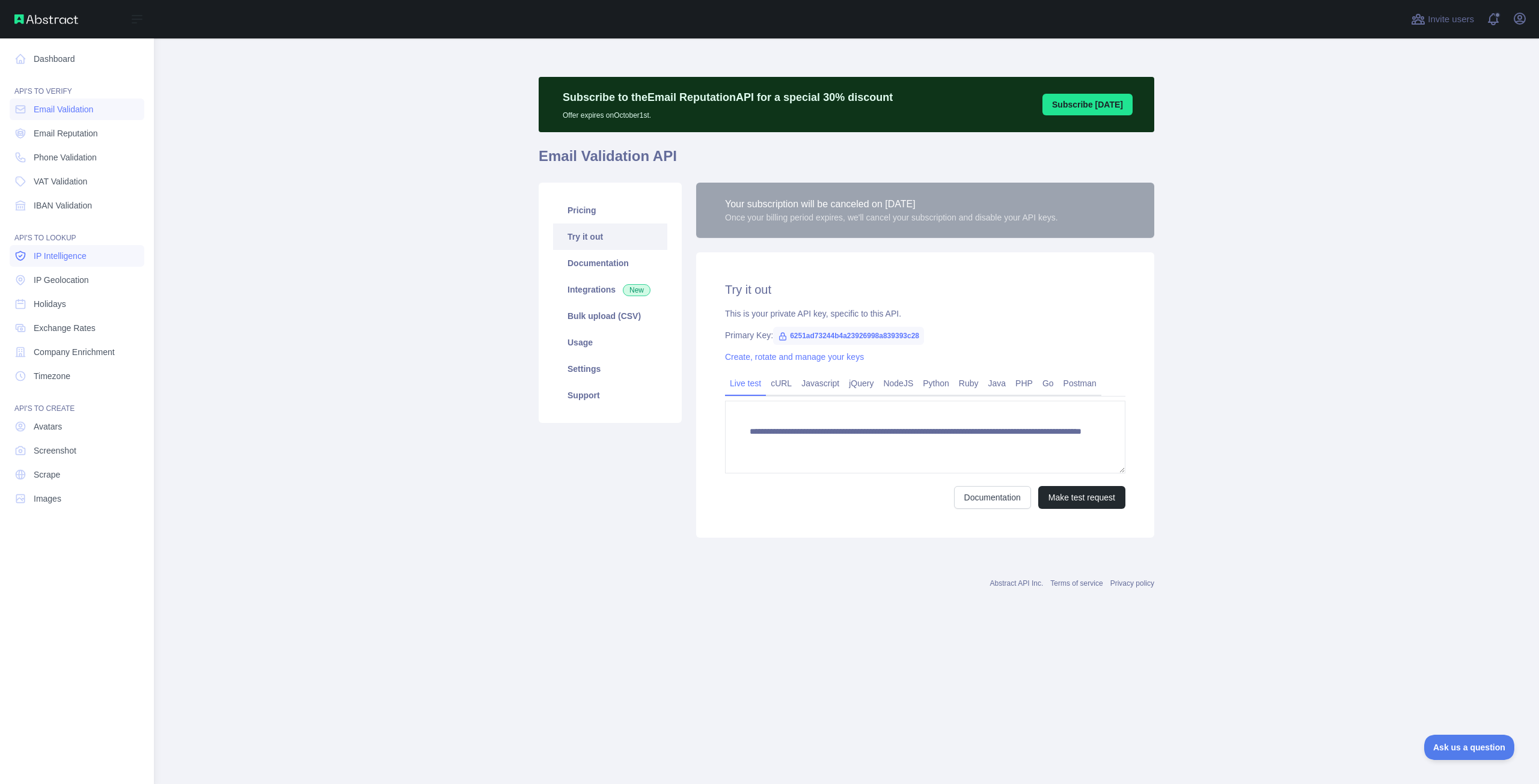
click at [38, 257] on span "IP Intelligence" at bounding box center [60, 256] width 53 height 12
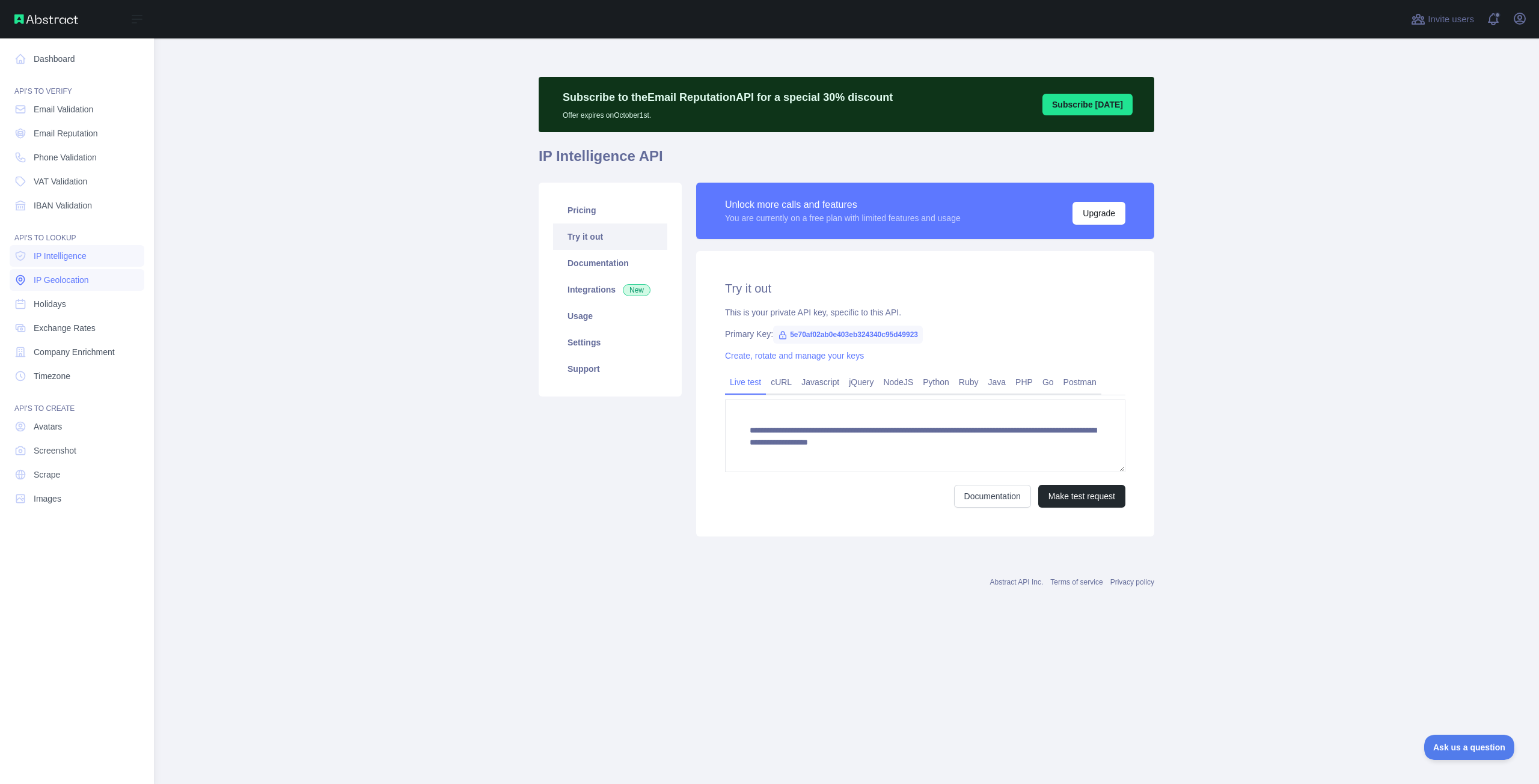
click at [69, 273] on link "IP Geolocation" at bounding box center [77, 280] width 134 height 21
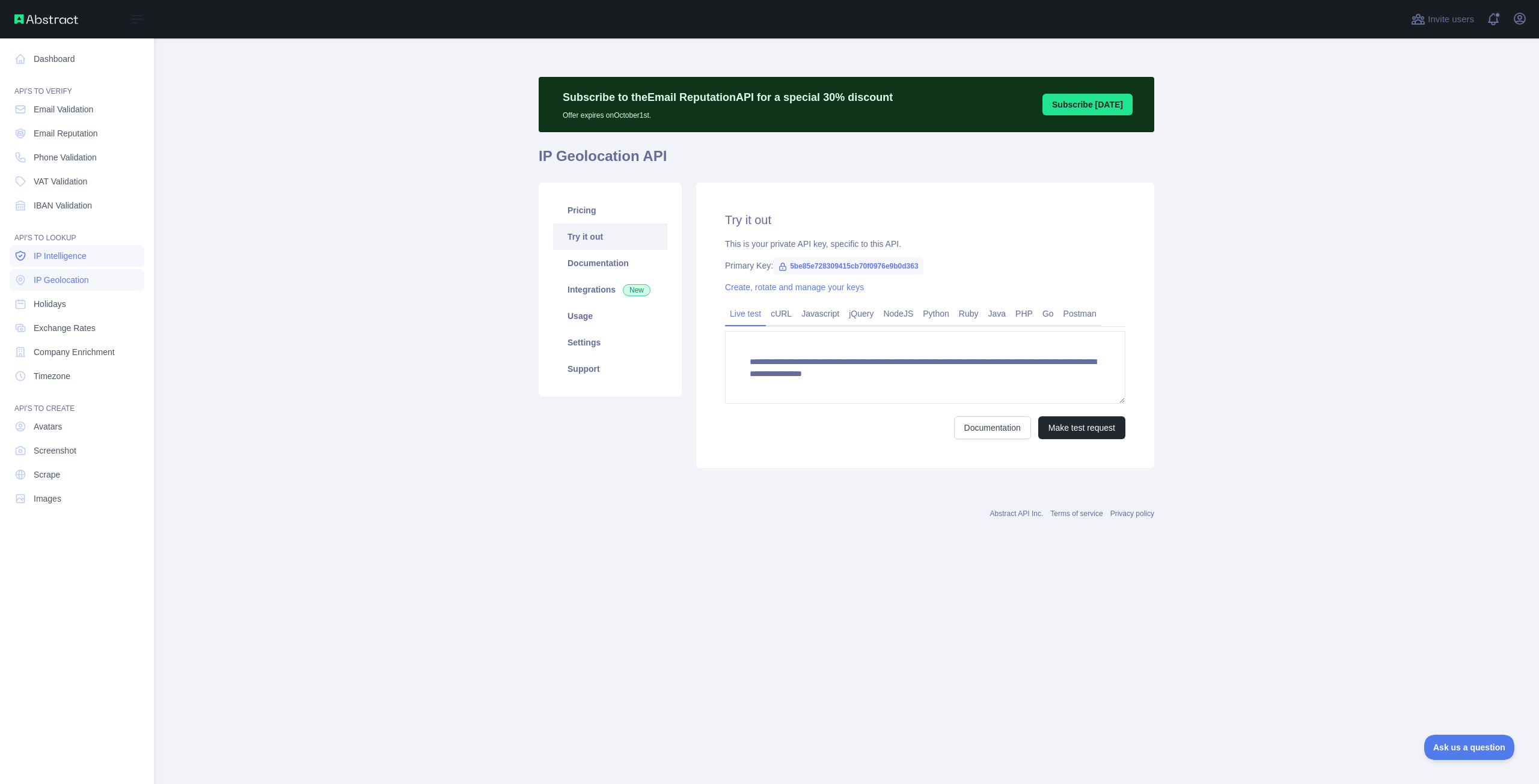
click at [63, 260] on span "IP Intelligence" at bounding box center [60, 256] width 53 height 12
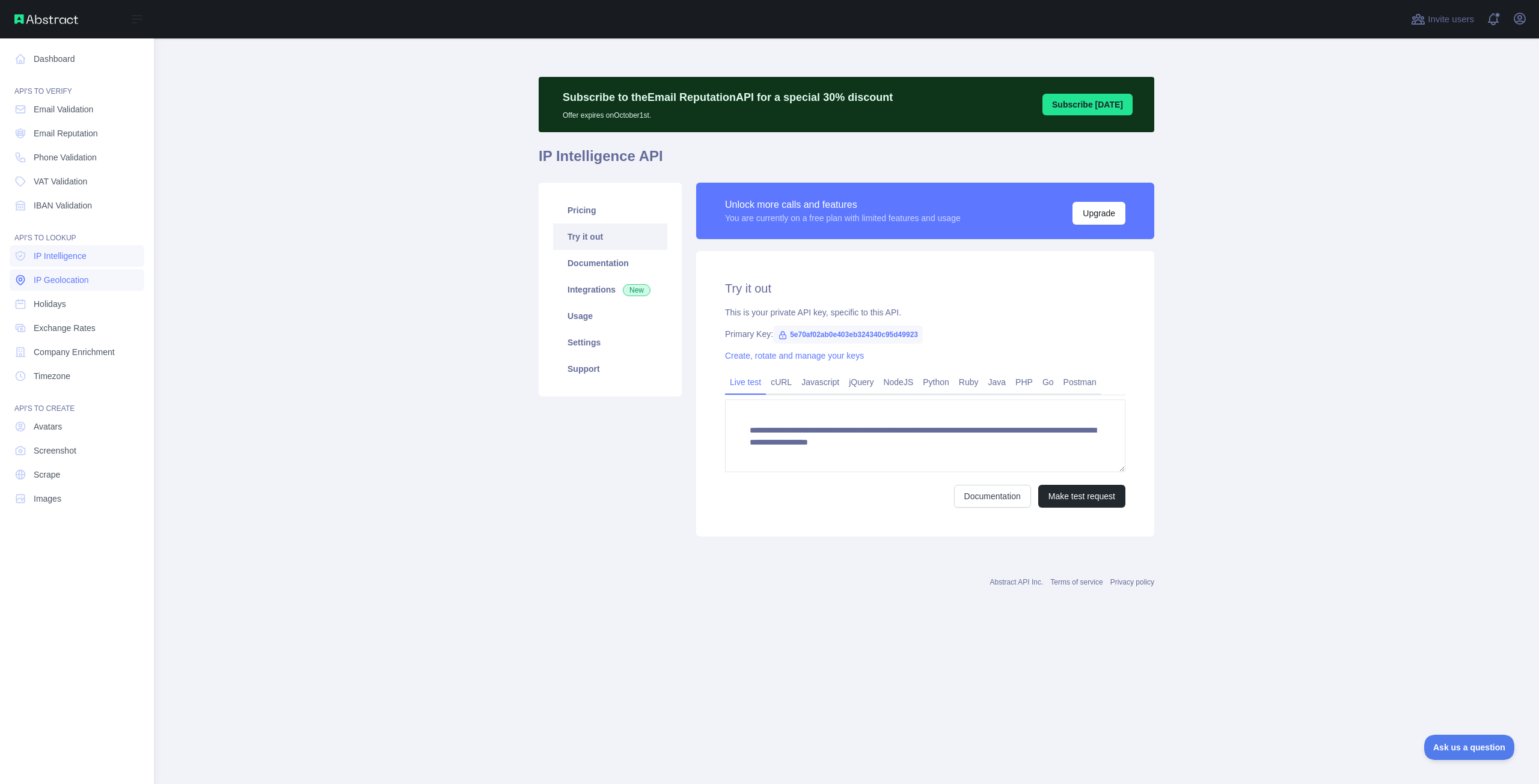
click at [71, 281] on span "IP Geolocation" at bounding box center [61, 280] width 56 height 12
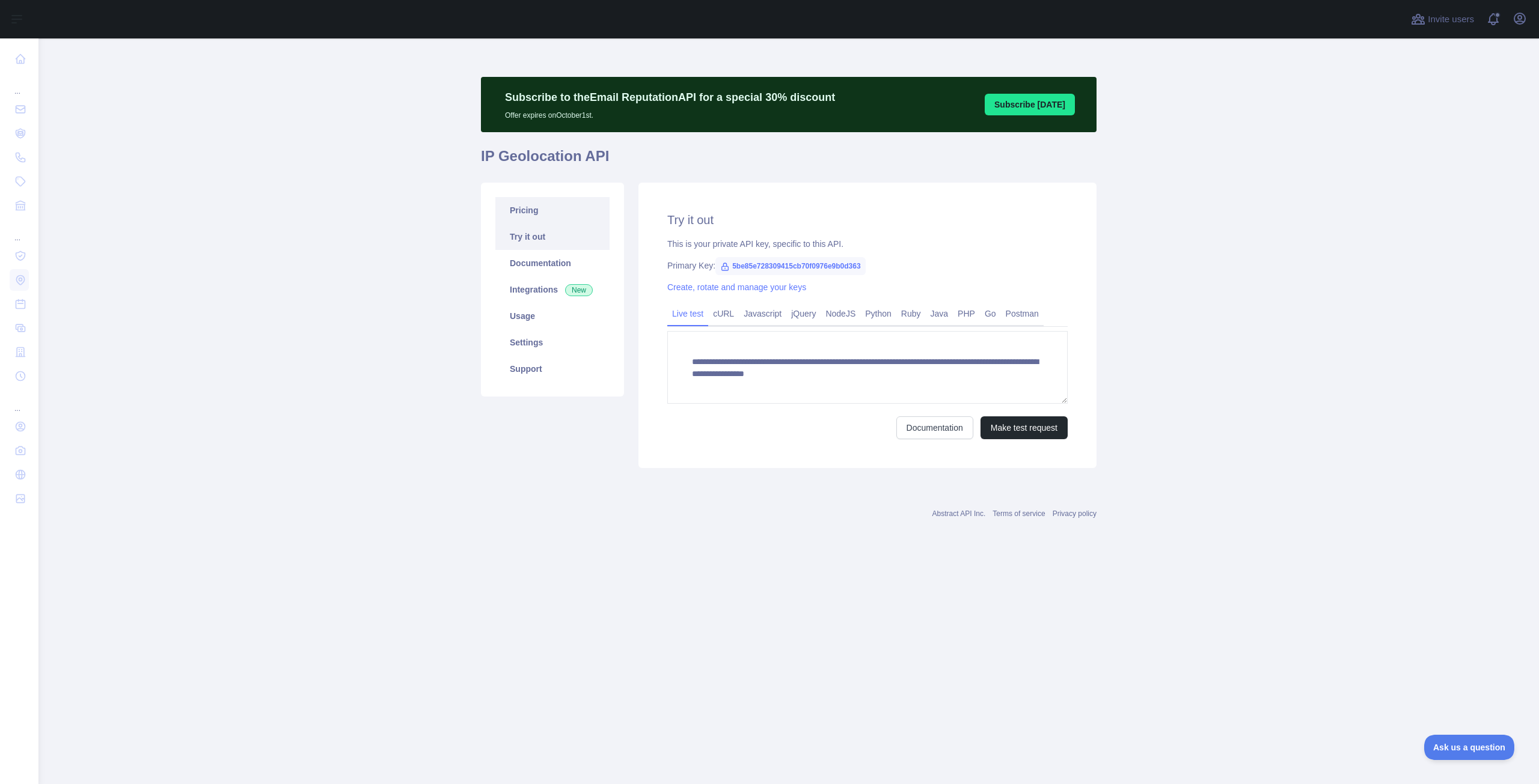
click at [546, 205] on link "Pricing" at bounding box center [551, 209] width 114 height 26
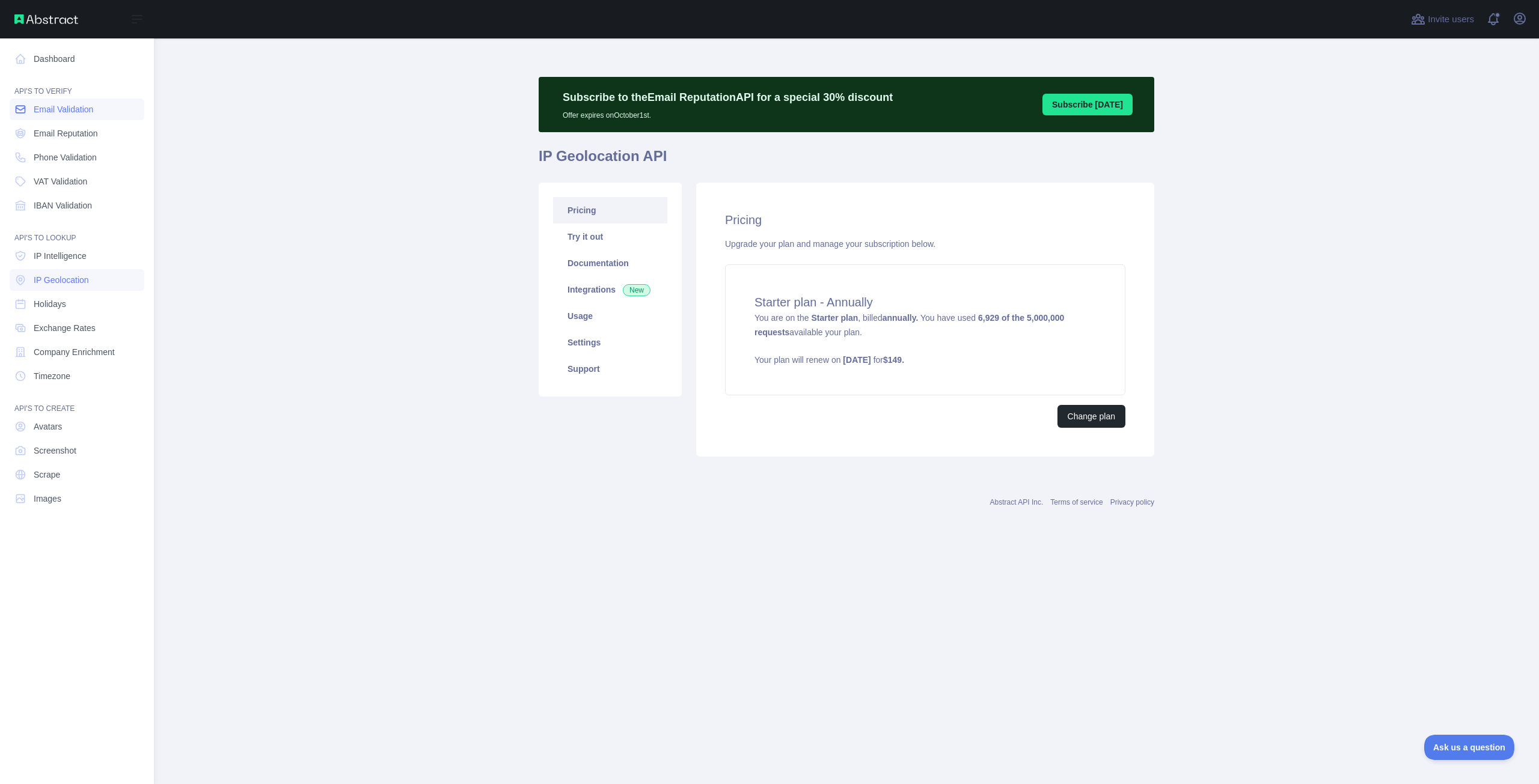
click at [68, 111] on span "Email Validation" at bounding box center [63, 109] width 59 height 12
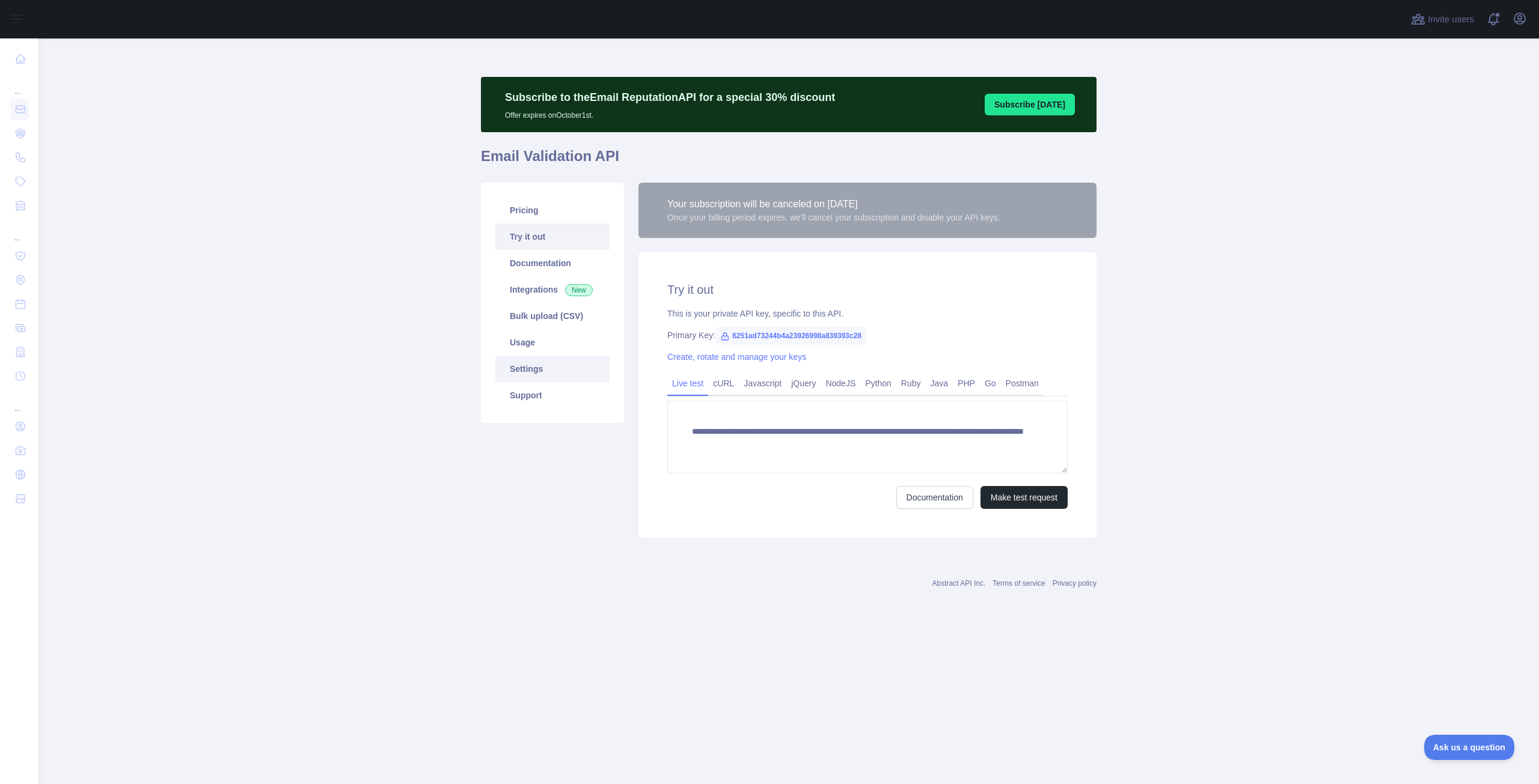
click at [544, 360] on link "Settings" at bounding box center [551, 368] width 114 height 26
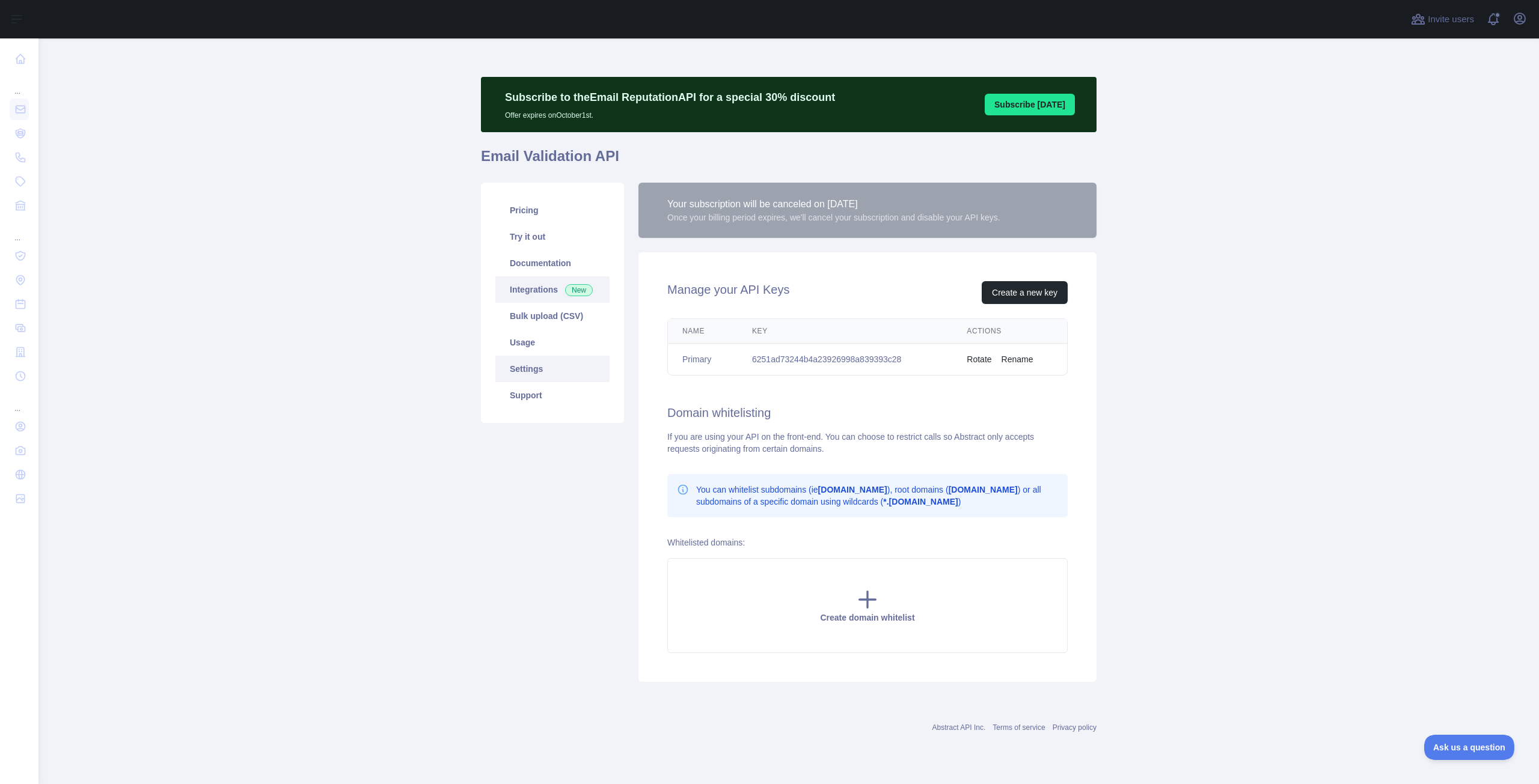
click at [536, 289] on link "Integrations New" at bounding box center [551, 289] width 114 height 26
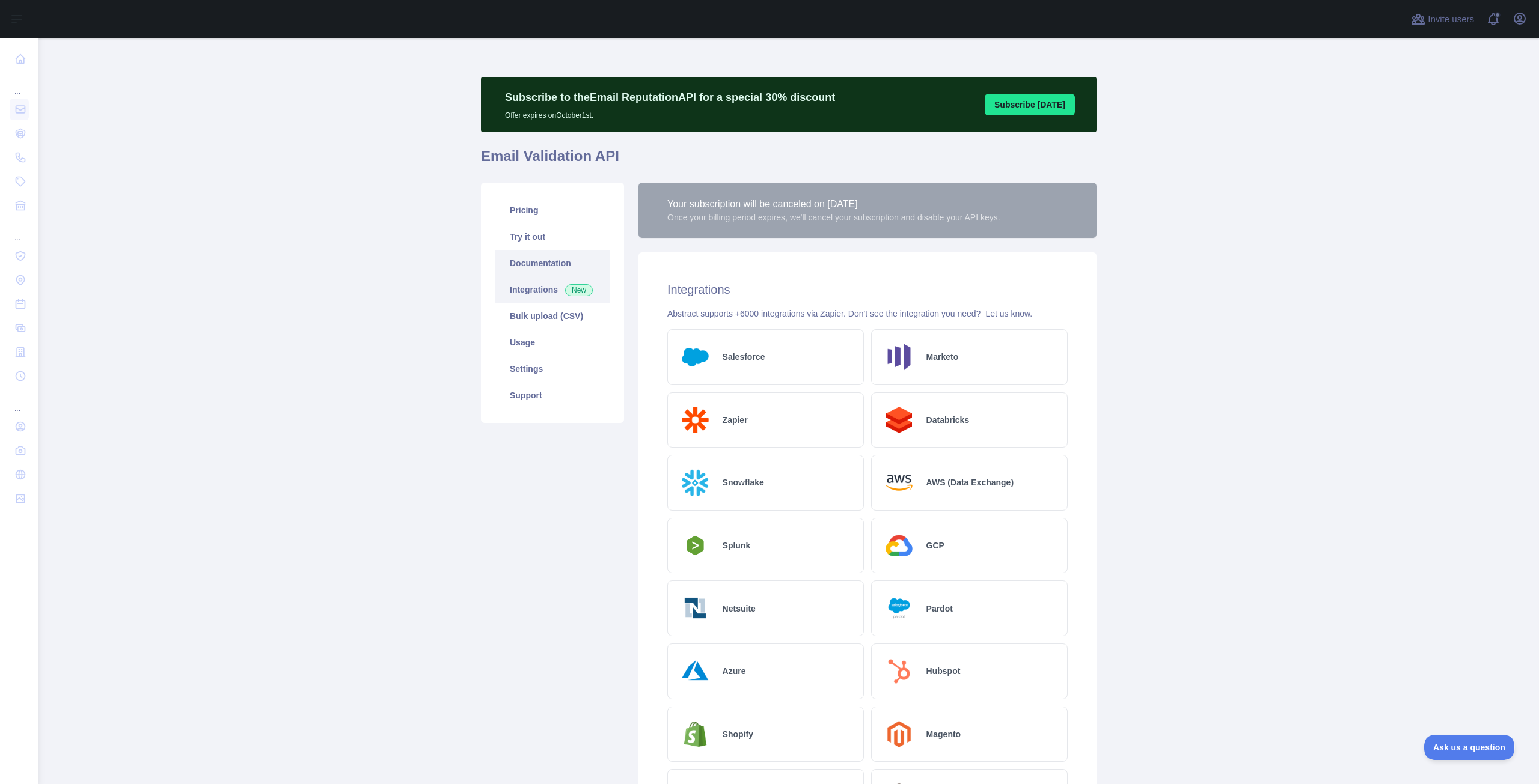
click at [537, 264] on link "Documentation" at bounding box center [551, 263] width 114 height 26
click at [530, 212] on link "Pricing" at bounding box center [551, 209] width 114 height 26
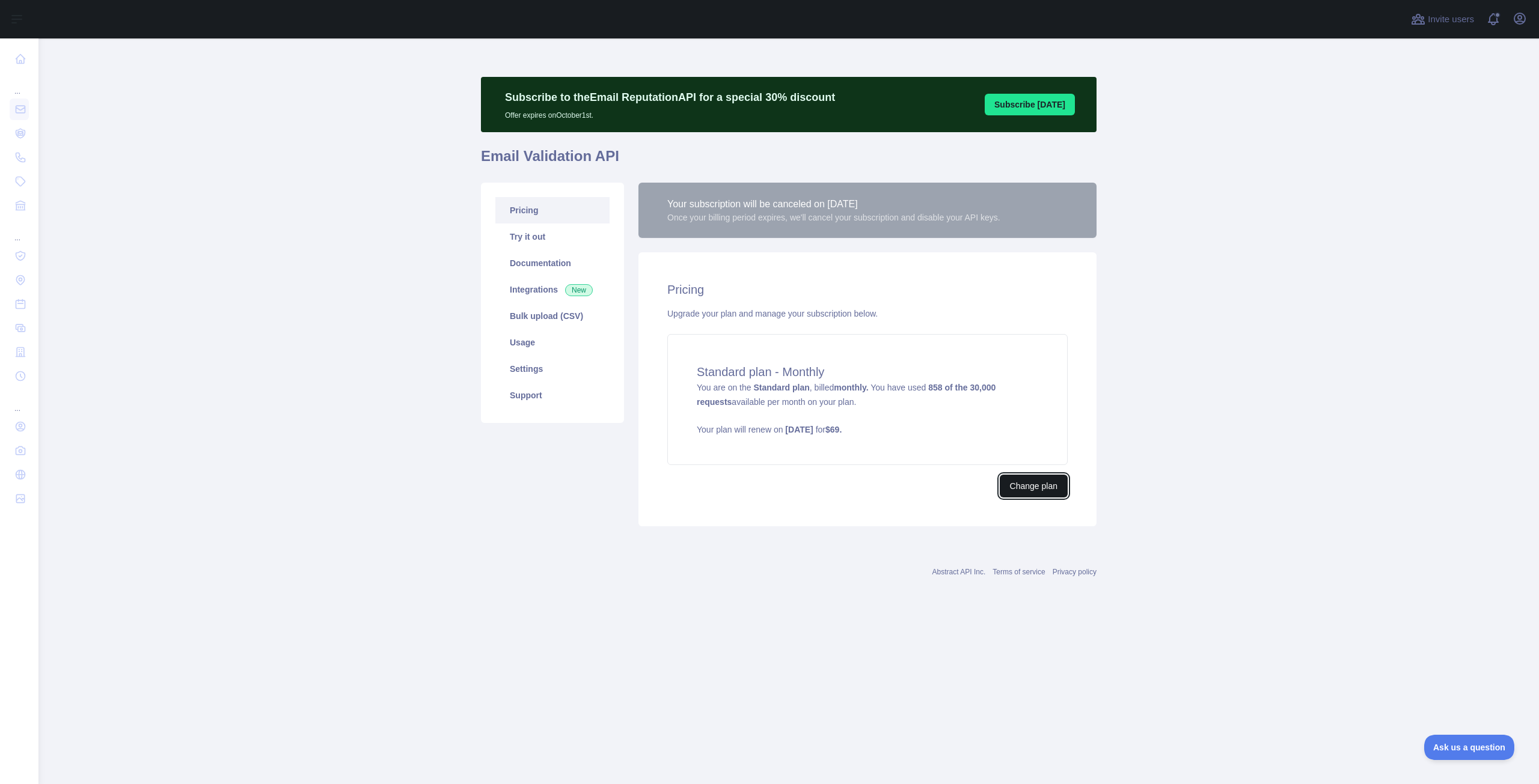
click at [1027, 481] on button "Change plan" at bounding box center [1033, 485] width 68 height 22
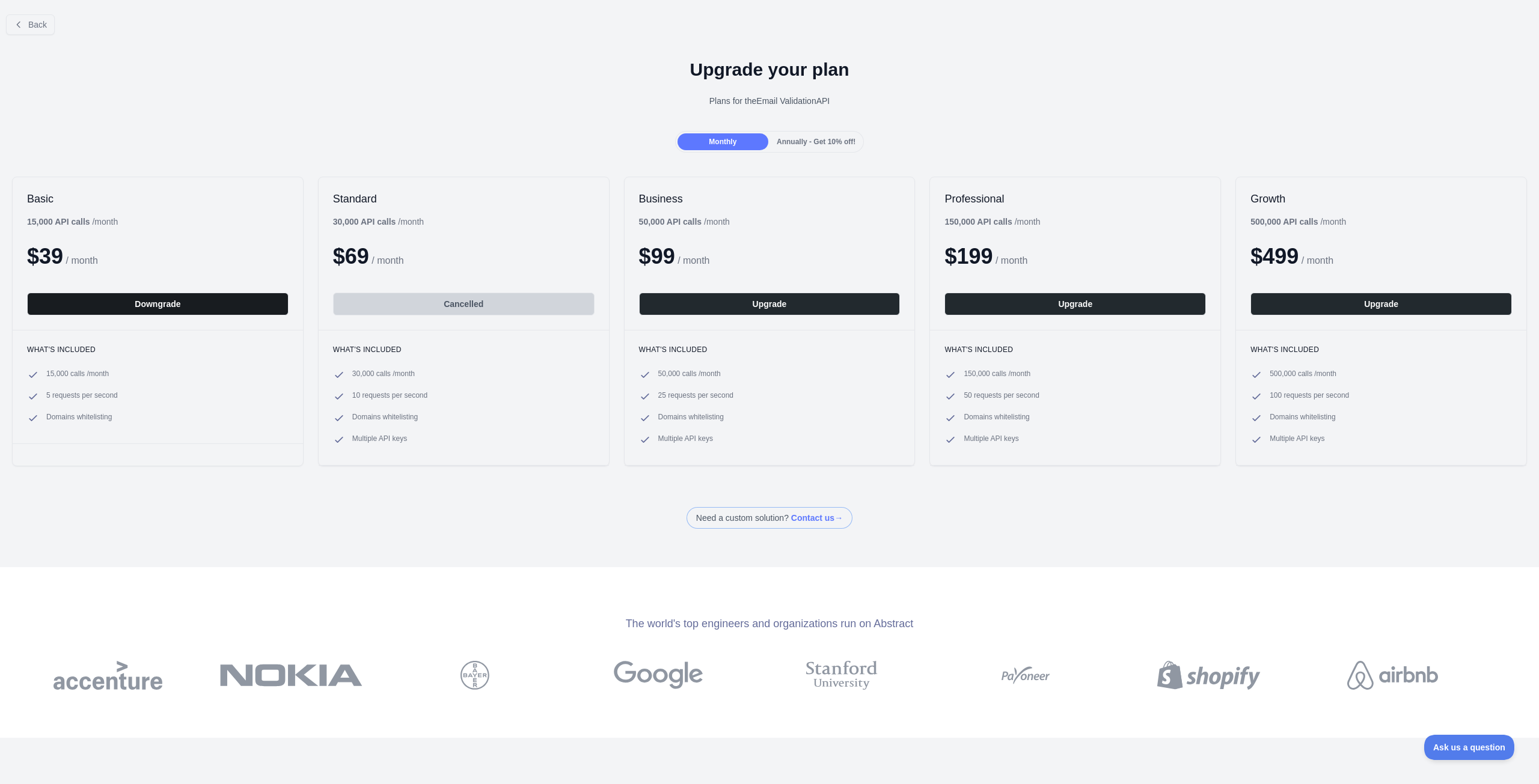
click at [188, 304] on button "Downgrade" at bounding box center [158, 303] width 261 height 22
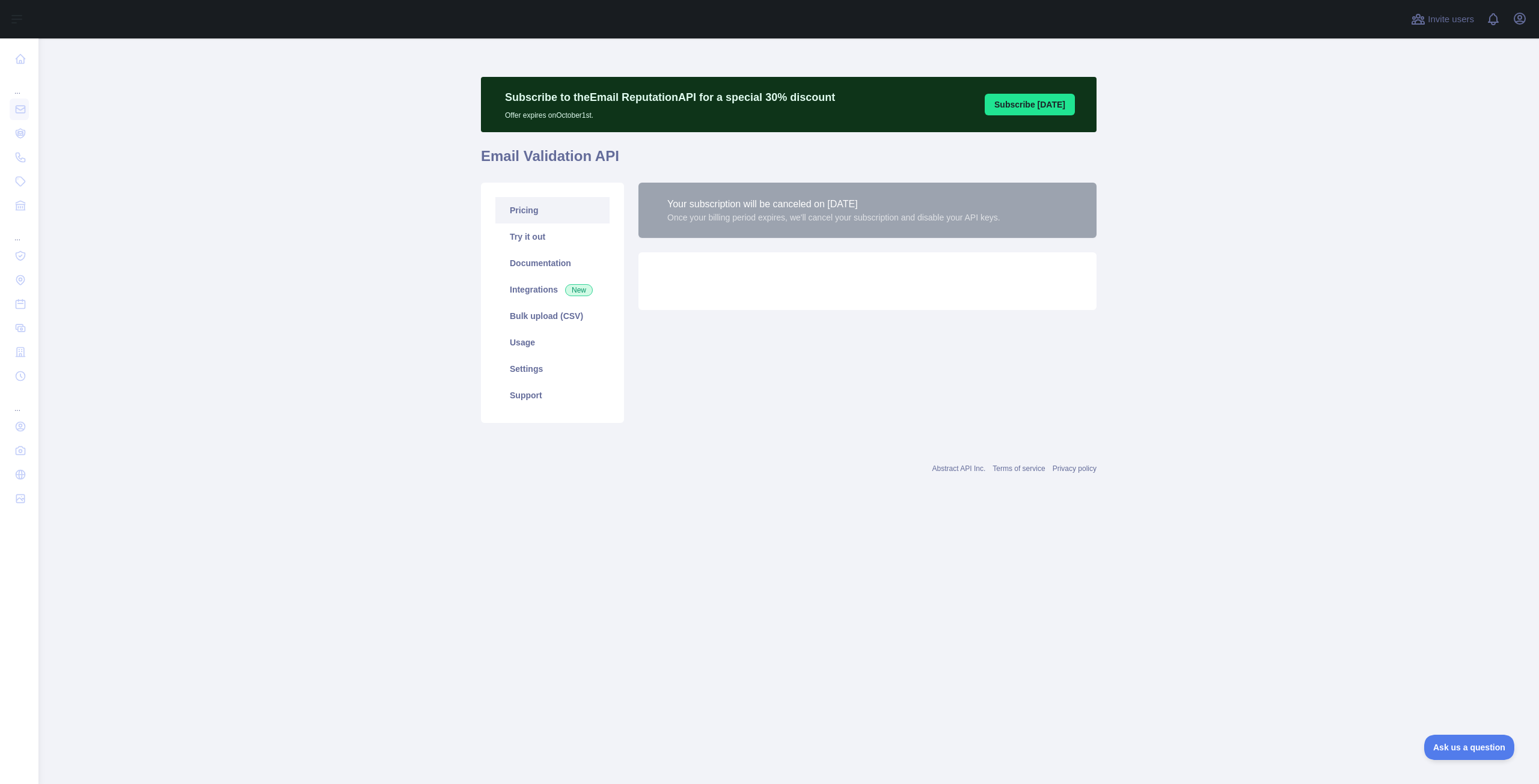
click at [508, 217] on link "Pricing" at bounding box center [551, 209] width 114 height 26
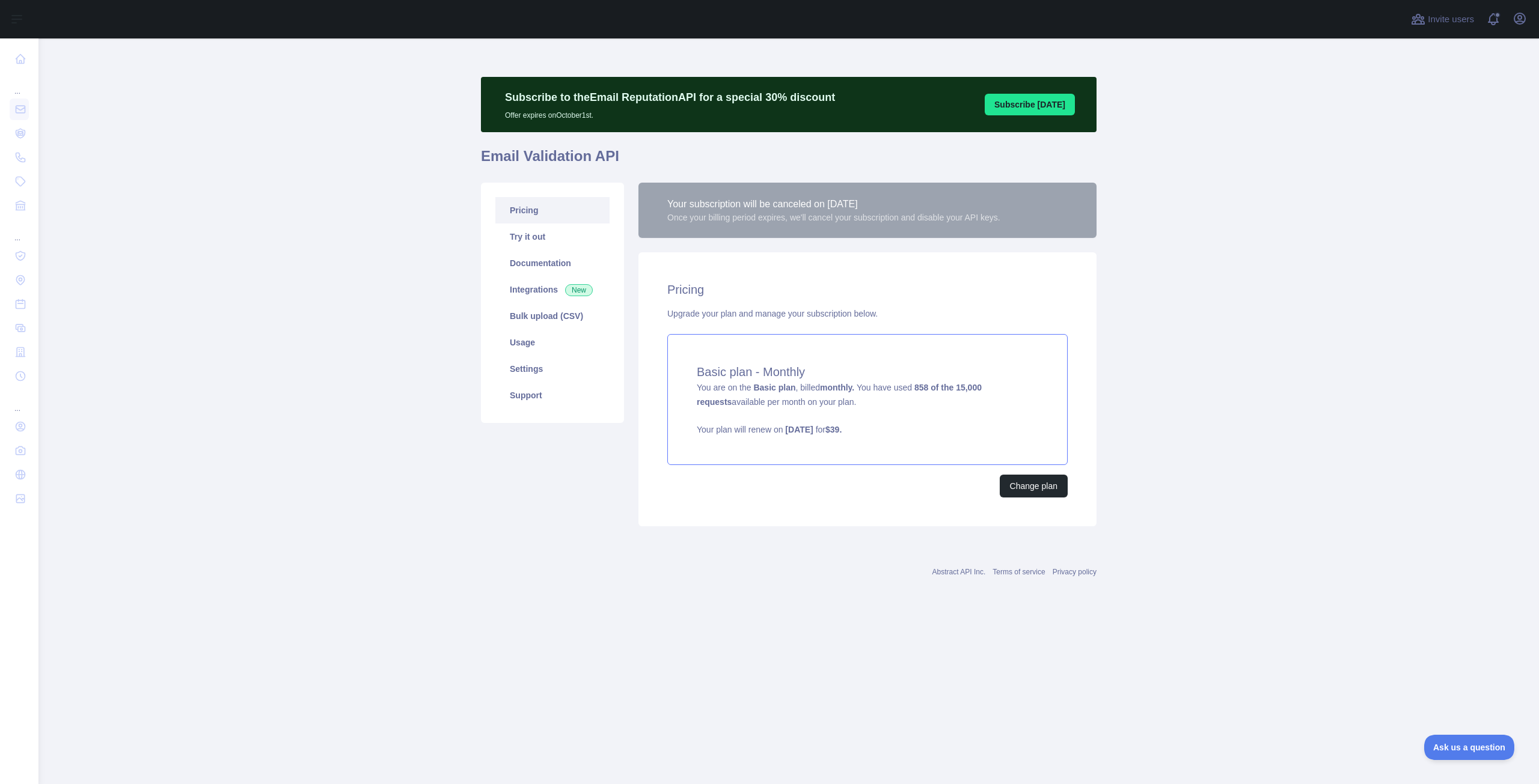
click at [818, 419] on div "Basic plan - Monthly You are on the Basic plan , billed monthly. You have used …" at bounding box center [867, 399] width 400 height 131
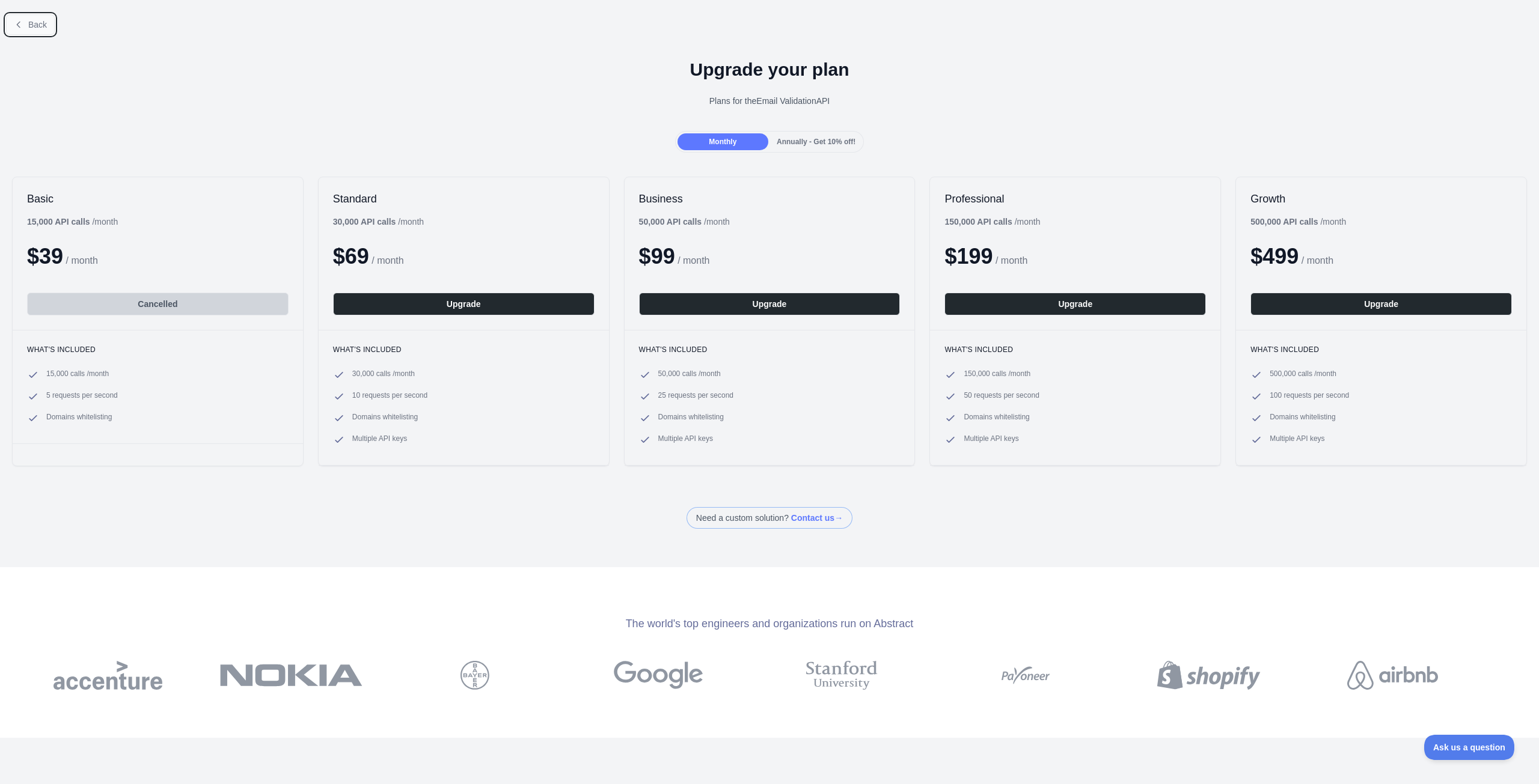
click at [21, 16] on button "Back" at bounding box center [30, 24] width 49 height 20
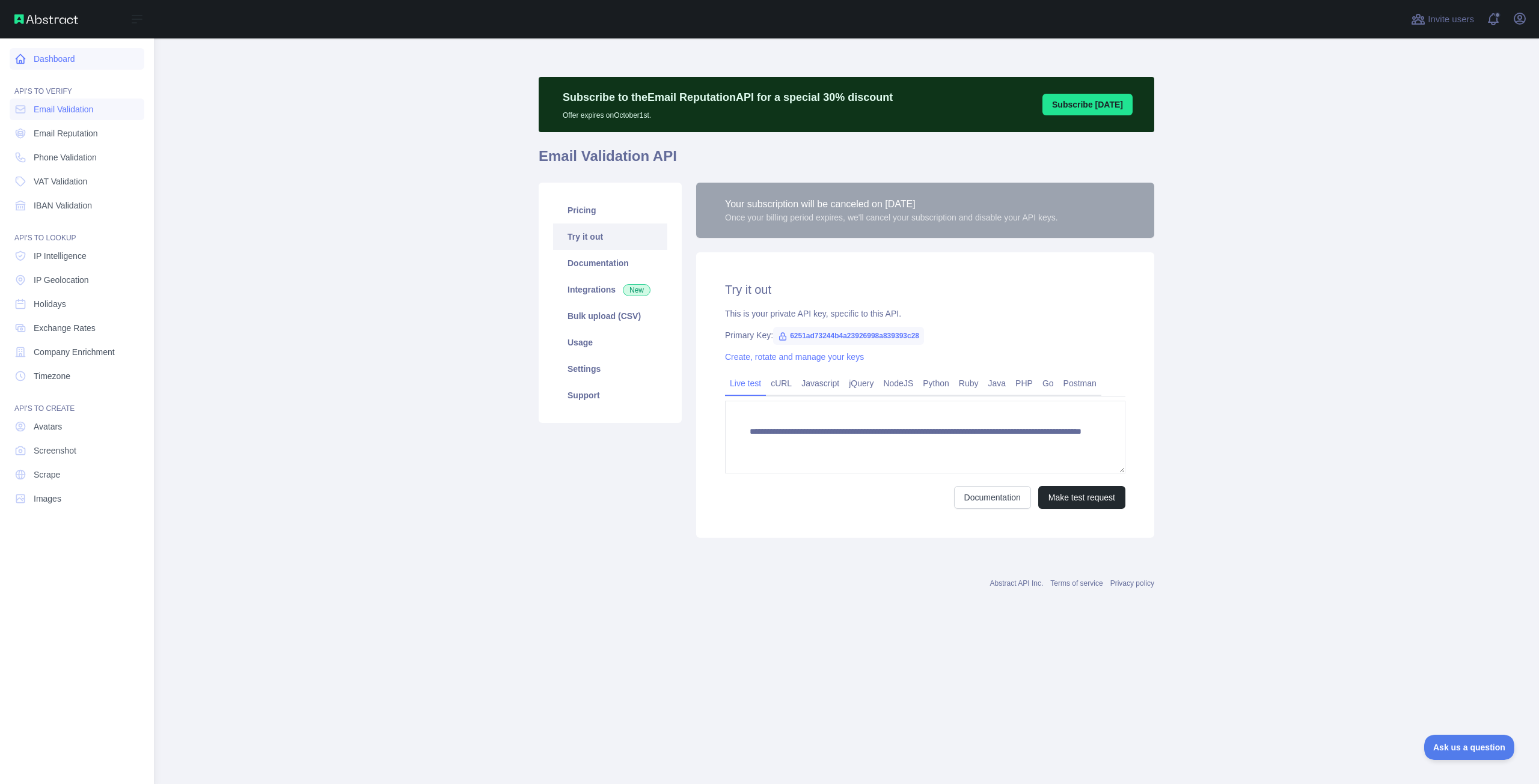
click at [19, 66] on link "Dashboard" at bounding box center [77, 58] width 134 height 21
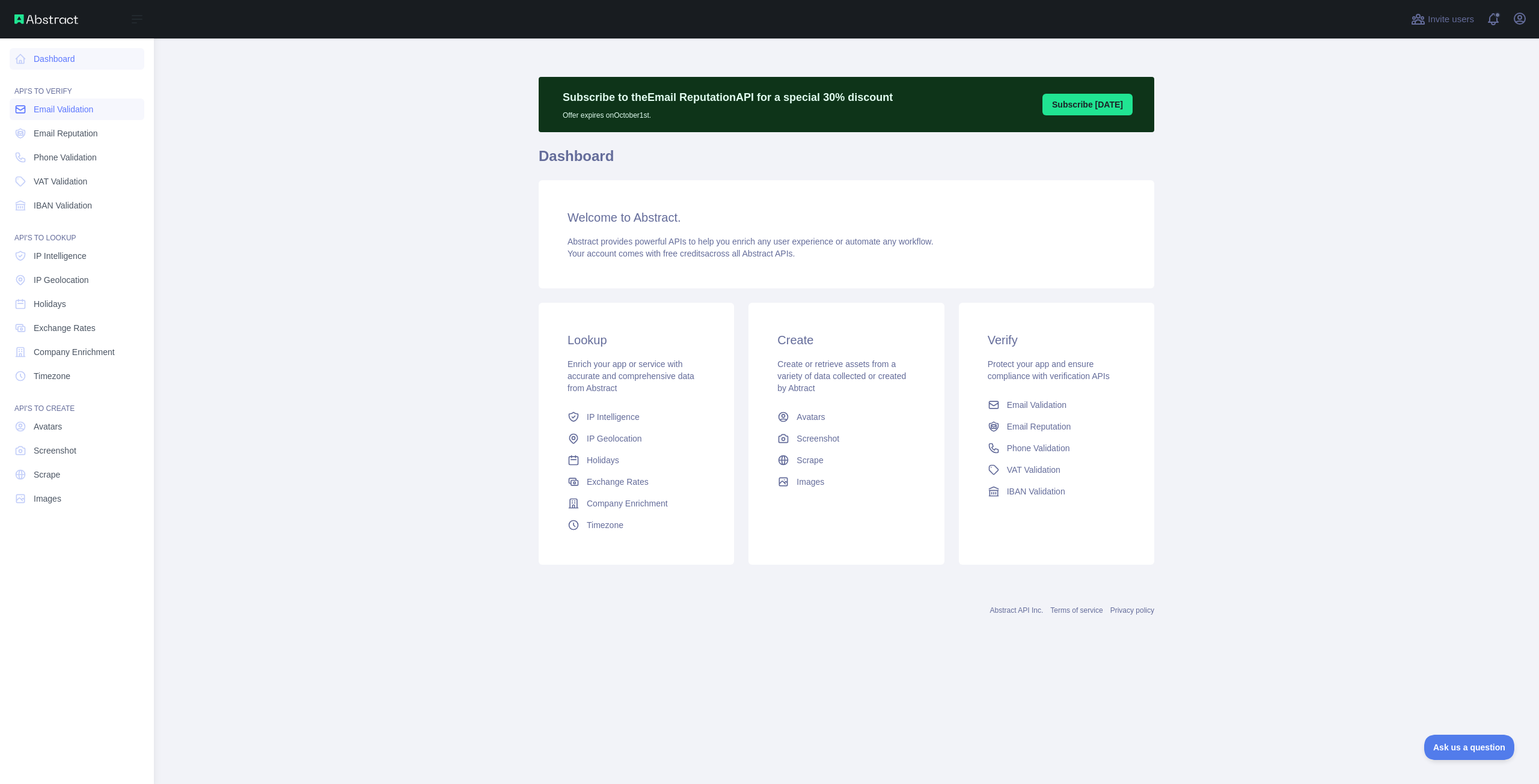
click at [32, 110] on link "Email Validation" at bounding box center [77, 109] width 134 height 21
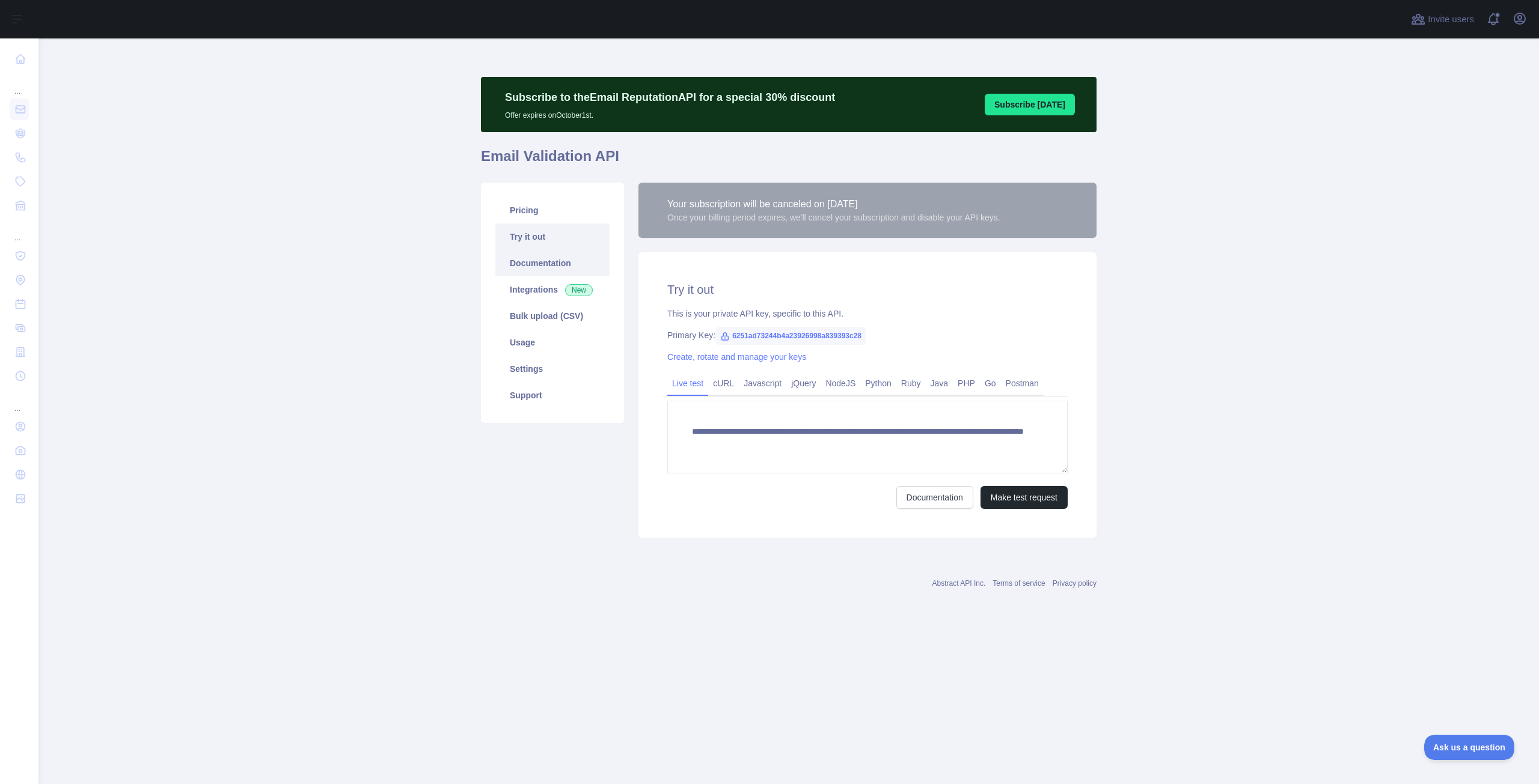
click at [536, 263] on link "Documentation" at bounding box center [551, 263] width 114 height 26
